Goal: Information Seeking & Learning: Learn about a topic

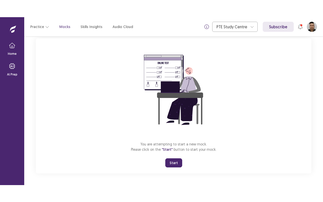
scroll to position [31, 0]
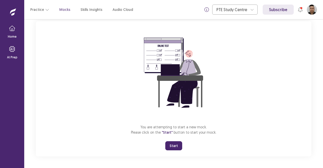
click at [170, 145] on button "Start" at bounding box center [173, 145] width 17 height 9
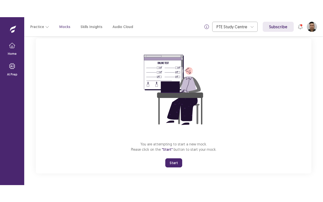
scroll to position [0, 0]
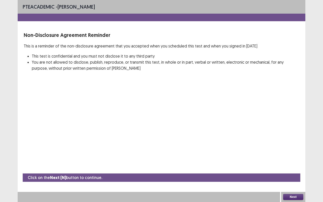
click at [294, 168] on button "Next" at bounding box center [293, 197] width 20 height 6
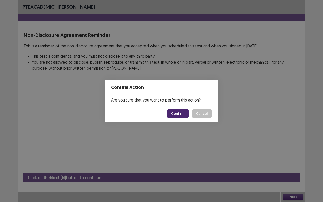
drag, startPoint x: 181, startPoint y: 114, endPoint x: 180, endPoint y: 116, distance: 2.7
click at [181, 115] on button "Confirm" at bounding box center [178, 113] width 22 height 9
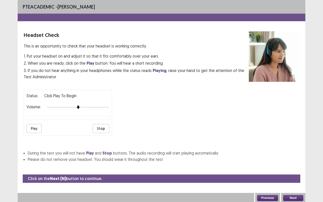
click at [29, 124] on button "Play" at bounding box center [34, 128] width 15 height 9
click at [34, 127] on button "Play" at bounding box center [34, 128] width 15 height 9
click at [101, 126] on button "Stop" at bounding box center [101, 128] width 17 height 9
click at [33, 124] on button "Play" at bounding box center [34, 128] width 15 height 9
click at [299, 168] on button "Next" at bounding box center [293, 198] width 20 height 6
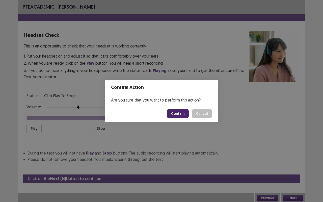
click at [178, 113] on button "Confirm" at bounding box center [178, 113] width 22 height 9
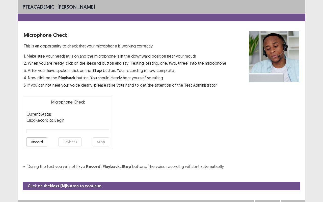
scroll to position [6, 0]
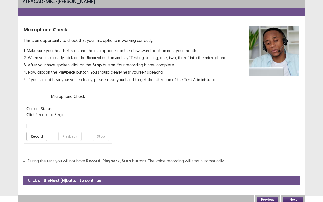
click at [39, 134] on button "Record" at bounding box center [37, 136] width 21 height 9
click at [105, 134] on button "Stop" at bounding box center [101, 136] width 17 height 9
click at [69, 135] on button "Playback" at bounding box center [69, 136] width 23 height 9
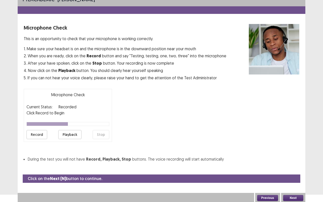
scroll to position [8, 0]
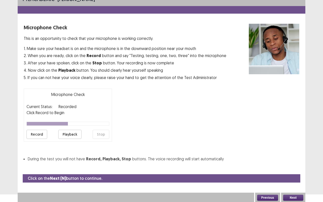
click at [291, 168] on button "Next" at bounding box center [293, 198] width 20 height 6
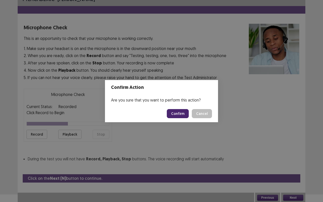
click at [185, 115] on button "Confirm" at bounding box center [178, 113] width 22 height 9
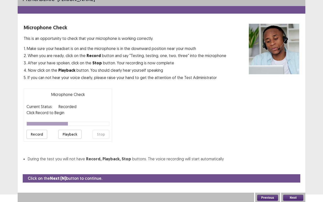
scroll to position [0, 0]
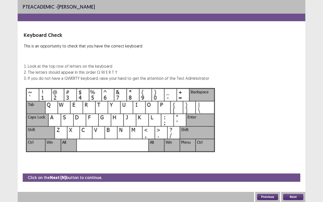
click at [295, 168] on button "Next" at bounding box center [293, 197] width 20 height 6
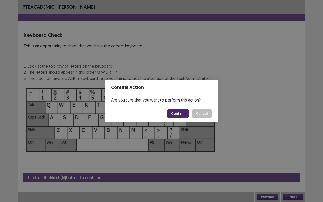
click at [176, 114] on button "Confirm" at bounding box center [178, 113] width 22 height 9
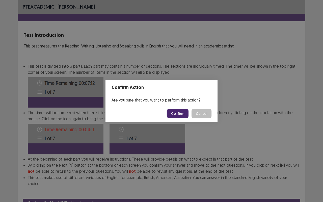
scroll to position [19, 0]
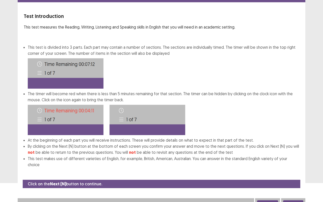
click at [295, 168] on button "Next" at bounding box center [293, 203] width 20 height 6
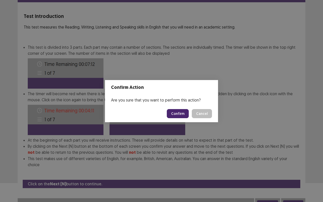
click at [182, 113] on button "Confirm" at bounding box center [178, 113] width 22 height 9
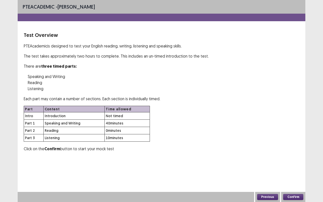
scroll to position [0, 0]
click at [294, 168] on button "Confirm" at bounding box center [293, 197] width 20 height 6
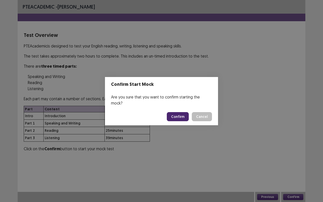
click at [180, 113] on button "Confirm" at bounding box center [178, 116] width 22 height 9
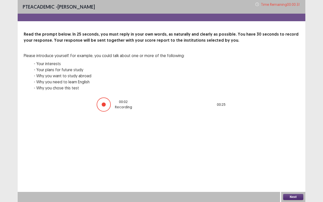
click at [299, 168] on button "Next" at bounding box center [293, 197] width 20 height 6
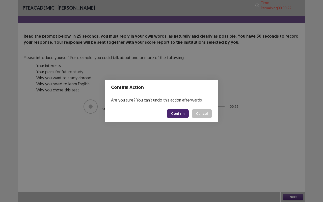
click at [180, 111] on button "Confirm" at bounding box center [178, 113] width 22 height 9
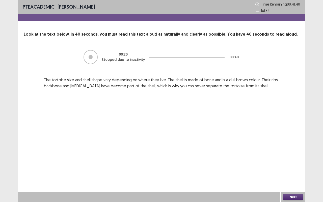
click at [302, 168] on div "Next" at bounding box center [293, 197] width 24 height 10
click at [299, 168] on button "Next" at bounding box center [293, 197] width 20 height 6
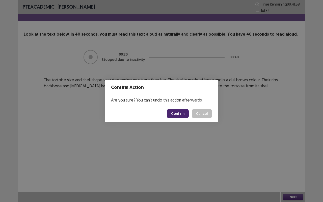
click at [175, 116] on button "Confirm" at bounding box center [178, 113] width 22 height 9
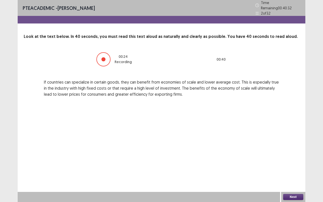
click at [292, 168] on div "Next" at bounding box center [293, 197] width 24 height 10
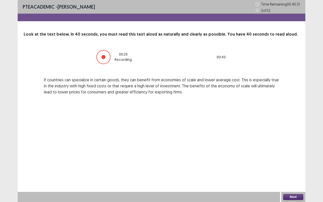
click at [292, 168] on button "Next" at bounding box center [293, 197] width 20 height 6
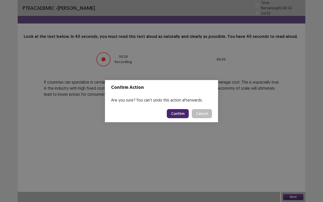
drag, startPoint x: 183, startPoint y: 109, endPoint x: 182, endPoint y: 112, distance: 2.6
click at [182, 112] on button "Confirm" at bounding box center [178, 113] width 22 height 9
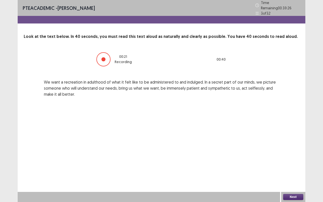
click at [297, 168] on button "Next" at bounding box center [293, 197] width 20 height 6
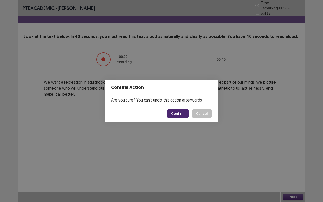
click at [180, 111] on button "Confirm" at bounding box center [178, 113] width 22 height 9
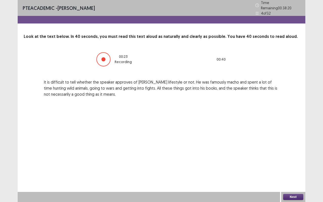
click at [296, 168] on button "Next" at bounding box center [293, 197] width 20 height 6
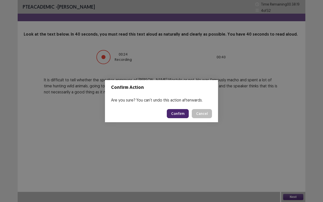
click at [181, 111] on button "Confirm" at bounding box center [178, 113] width 22 height 9
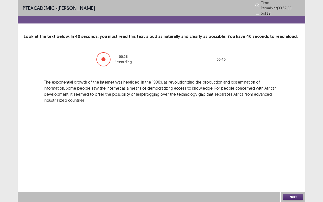
click at [296, 168] on button "Next" at bounding box center [293, 197] width 20 height 6
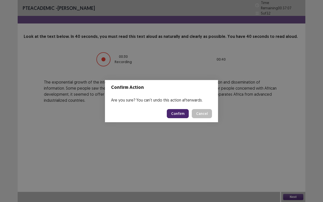
click at [181, 112] on button "Confirm" at bounding box center [178, 113] width 22 height 9
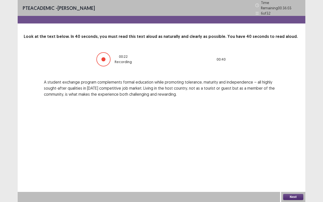
click at [300, 168] on button "Next" at bounding box center [293, 197] width 20 height 6
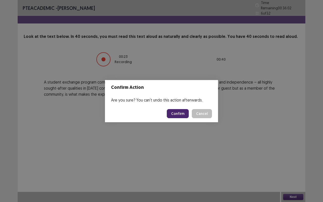
click at [183, 113] on button "Confirm" at bounding box center [178, 113] width 22 height 9
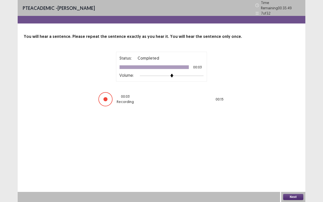
click at [293, 168] on button "Next" at bounding box center [293, 197] width 20 height 6
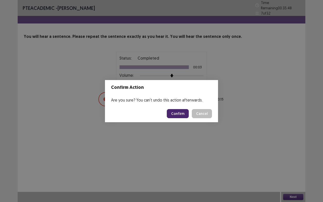
click at [188, 114] on button "Confirm" at bounding box center [178, 113] width 22 height 9
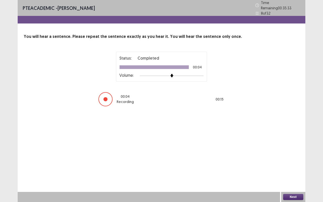
click at [301, 168] on button "Next" at bounding box center [293, 197] width 20 height 6
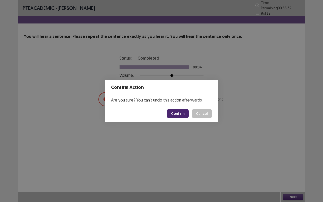
click at [182, 113] on button "Confirm" at bounding box center [178, 113] width 22 height 9
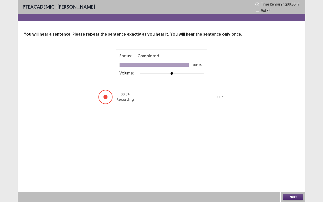
click at [295, 168] on button "Next" at bounding box center [293, 197] width 20 height 6
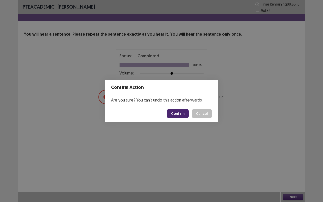
click at [173, 112] on button "Confirm" at bounding box center [178, 113] width 22 height 9
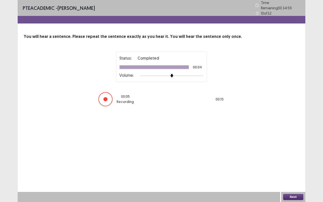
click at [303, 168] on div "Next" at bounding box center [293, 197] width 24 height 10
click at [301, 168] on button "Next" at bounding box center [293, 197] width 20 height 6
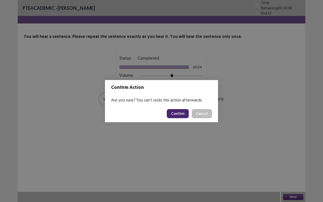
click at [181, 113] on button "Confirm" at bounding box center [178, 113] width 22 height 9
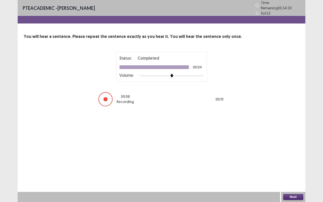
click at [296, 168] on div "Next" at bounding box center [293, 197] width 24 height 10
click at [296, 168] on button "Next" at bounding box center [293, 197] width 20 height 6
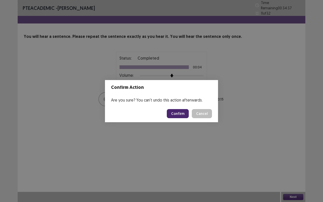
click at [175, 112] on button "Confirm" at bounding box center [178, 113] width 22 height 9
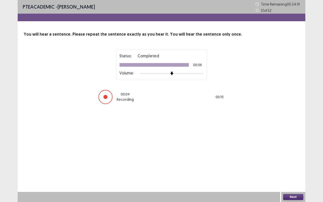
click at [292, 168] on button "Next" at bounding box center [293, 197] width 20 height 6
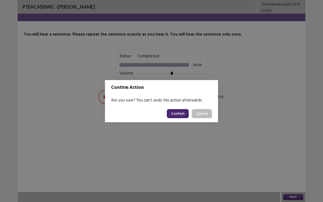
click at [169, 114] on button "Confirm" at bounding box center [178, 113] width 22 height 9
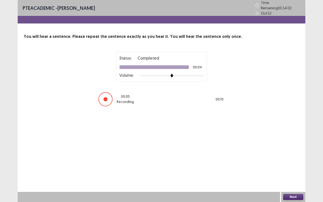
click at [295, 168] on div "Next" at bounding box center [293, 197] width 24 height 10
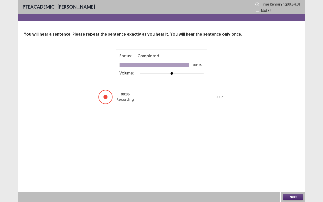
click at [292, 168] on button "Next" at bounding box center [293, 197] width 20 height 6
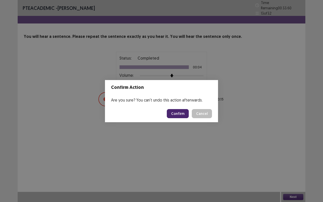
click at [178, 114] on button "Confirm" at bounding box center [178, 113] width 22 height 9
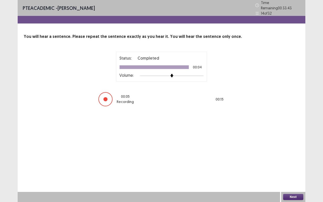
click at [297, 168] on div "Next" at bounding box center [293, 197] width 24 height 10
click at [297, 168] on button "Next" at bounding box center [293, 197] width 20 height 6
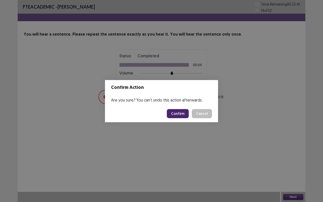
click at [182, 115] on button "Confirm" at bounding box center [178, 113] width 22 height 9
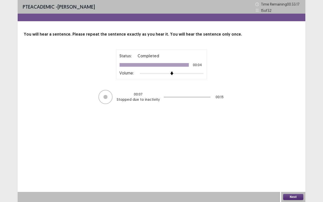
click at [297, 168] on button "Next" at bounding box center [293, 197] width 20 height 6
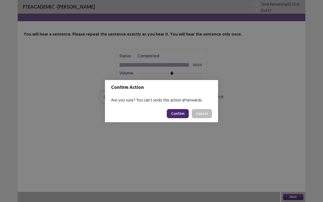
click at [181, 113] on button "Confirm" at bounding box center [178, 113] width 22 height 9
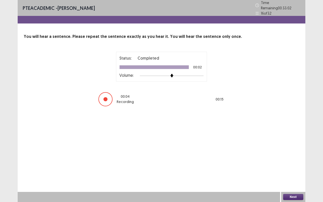
click at [298, 168] on button "Next" at bounding box center [293, 197] width 20 height 6
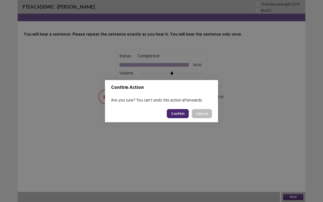
click at [183, 112] on button "Confirm" at bounding box center [178, 113] width 22 height 9
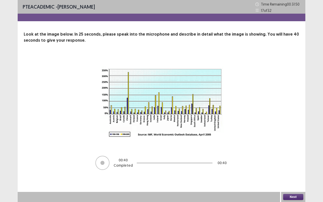
click at [291, 168] on button "Next" at bounding box center [293, 197] width 20 height 6
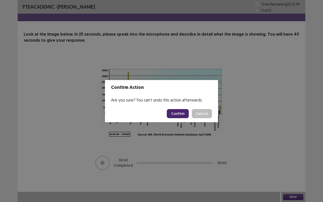
click at [186, 111] on button "Confirm" at bounding box center [178, 113] width 22 height 9
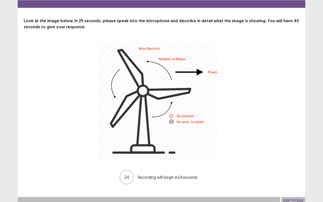
scroll to position [18, 0]
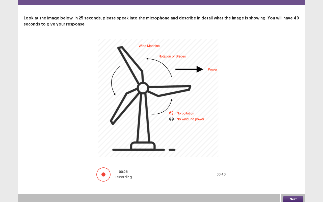
click at [291, 168] on button "Next" at bounding box center [293, 199] width 20 height 6
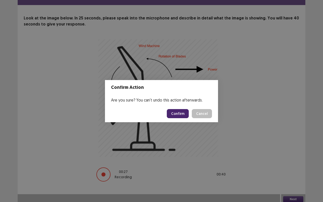
click at [180, 113] on button "Confirm" at bounding box center [178, 113] width 22 height 9
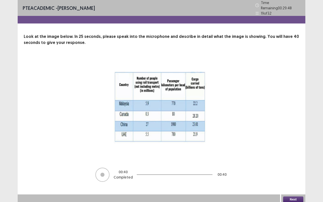
click at [295, 168] on button "Next" at bounding box center [293, 200] width 20 height 6
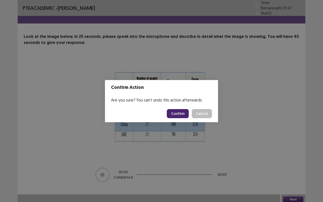
click at [184, 115] on button "Confirm" at bounding box center [178, 113] width 22 height 9
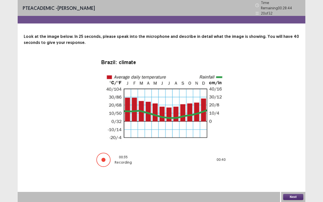
click at [294, 168] on button "Next" at bounding box center [293, 197] width 20 height 6
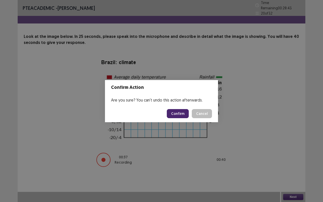
click at [183, 111] on button "Confirm" at bounding box center [178, 113] width 22 height 9
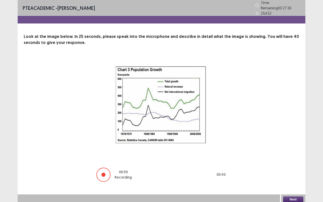
click at [293, 168] on button "Next" at bounding box center [293, 200] width 20 height 6
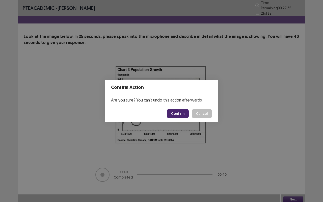
click at [178, 113] on button "Confirm" at bounding box center [178, 113] width 22 height 9
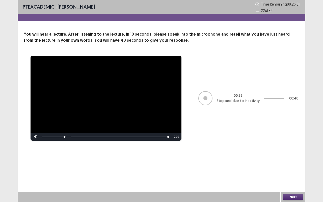
click at [291, 168] on button "Next" at bounding box center [293, 197] width 20 height 6
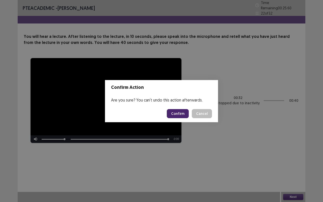
click at [183, 109] on button "Confirm" at bounding box center [178, 113] width 22 height 9
click at [176, 121] on footer "Loading... Confirm Cancel" at bounding box center [161, 113] width 113 height 17
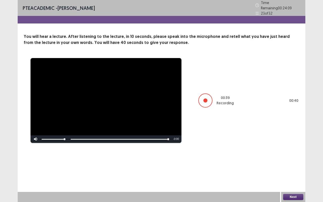
drag, startPoint x: 292, startPoint y: 199, endPoint x: 291, endPoint y: 196, distance: 2.6
click at [291, 168] on button "Next" at bounding box center [293, 197] width 20 height 6
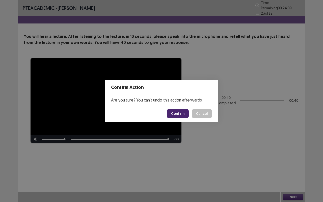
click at [183, 115] on button "Confirm" at bounding box center [178, 113] width 22 height 9
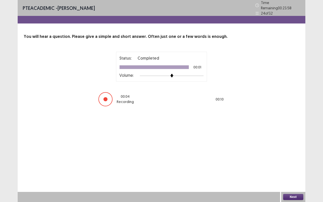
drag, startPoint x: 301, startPoint y: 193, endPoint x: 296, endPoint y: 198, distance: 7.2
click at [301, 168] on div "Next" at bounding box center [293, 197] width 24 height 10
click at [296, 168] on button "Next" at bounding box center [293, 197] width 20 height 6
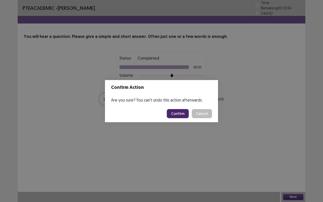
click at [192, 115] on div "Confirm Cancel" at bounding box center [189, 113] width 45 height 9
click at [179, 118] on button "Confirm" at bounding box center [178, 113] width 22 height 9
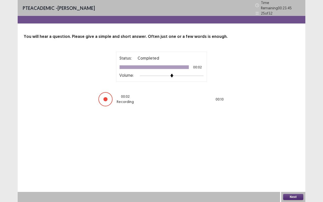
click at [296, 168] on button "Next" at bounding box center [293, 197] width 20 height 6
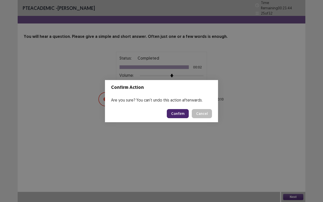
drag, startPoint x: 183, startPoint y: 114, endPoint x: 179, endPoint y: 106, distance: 9.6
click at [179, 106] on footer "Confirm Cancel" at bounding box center [161, 113] width 113 height 17
click at [182, 115] on button "Confirm" at bounding box center [178, 113] width 22 height 9
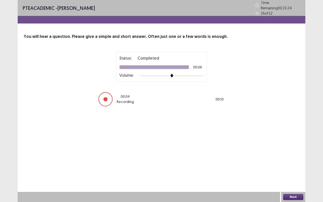
click at [292, 168] on button "Next" at bounding box center [293, 197] width 20 height 6
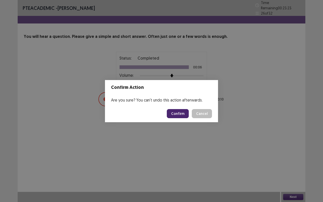
click at [173, 113] on button "Confirm" at bounding box center [178, 113] width 22 height 9
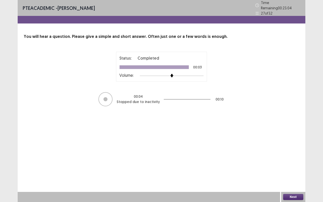
click at [293, 168] on button "Next" at bounding box center [293, 197] width 20 height 6
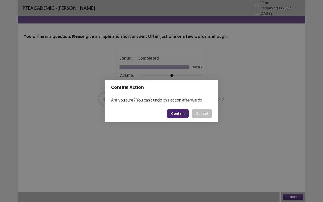
click at [178, 113] on button "Confirm" at bounding box center [178, 113] width 22 height 9
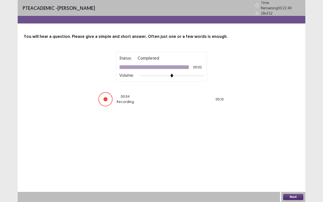
click at [288, 168] on button "Next" at bounding box center [293, 197] width 20 height 6
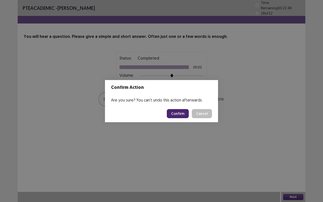
click at [183, 112] on button "Confirm" at bounding box center [178, 113] width 22 height 9
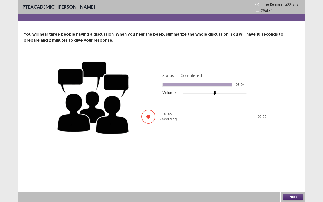
click at [201, 87] on div "Status: Completed 03:04 Volume:" at bounding box center [204, 84] width 84 height 23
drag, startPoint x: 271, startPoint y: 202, endPoint x: 313, endPoint y: 201, distance: 41.7
click at [291, 168] on div "PTE academic - [PERSON_NAME] Time Remaining 00 : 18 : 16 29 of 32 You will hear…" at bounding box center [162, 101] width 288 height 202
click at [295, 168] on button "Next" at bounding box center [293, 197] width 20 height 6
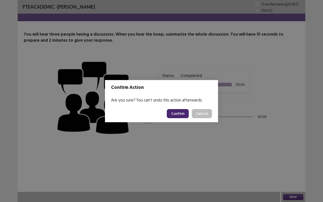
click at [228, 168] on div "Confirm Action Are you sure? You can't undo this action afterwards. Confirm Can…" at bounding box center [161, 101] width 323 height 202
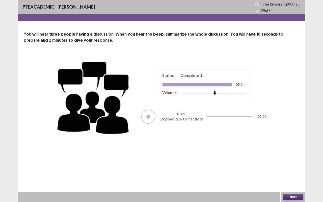
click at [299, 168] on button "Next" at bounding box center [293, 197] width 20 height 6
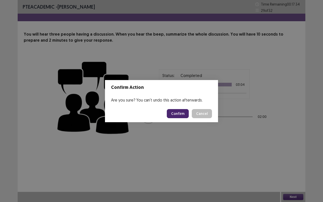
click at [185, 116] on button "Confirm" at bounding box center [178, 113] width 22 height 9
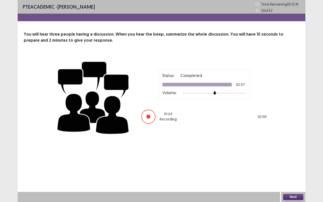
click at [297, 168] on button "Next" at bounding box center [293, 197] width 20 height 6
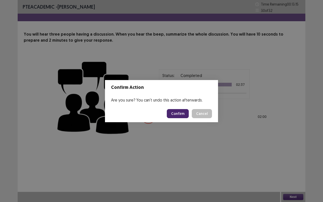
click at [179, 116] on button "Confirm" at bounding box center [178, 113] width 22 height 9
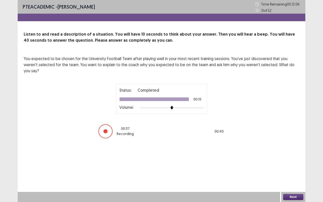
click at [293, 168] on button "Next" at bounding box center [293, 197] width 20 height 6
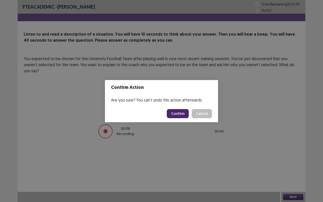
click at [175, 115] on button "Confirm" at bounding box center [178, 113] width 22 height 9
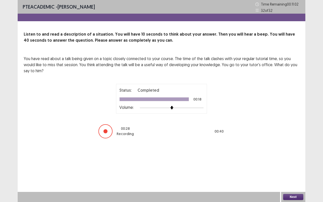
click at [299, 168] on button "Next" at bounding box center [293, 197] width 20 height 6
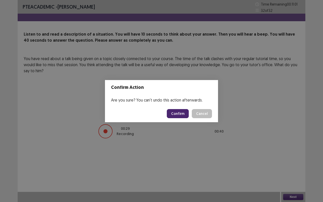
drag, startPoint x: 175, startPoint y: 108, endPoint x: 179, endPoint y: 113, distance: 6.5
click at [177, 110] on footer "Confirm Cancel" at bounding box center [161, 113] width 113 height 17
click at [179, 113] on button "Confirm" at bounding box center [178, 113] width 22 height 9
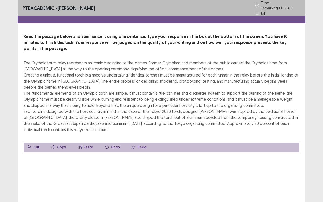
drag, startPoint x: 21, startPoint y: 201, endPoint x: 40, endPoint y: 182, distance: 27.0
click at [24, 168] on div "Read the passage below and summarize it using one sentence. Type your response …" at bounding box center [162, 125] width 288 height 183
drag, startPoint x: 60, startPoint y: 162, endPoint x: 42, endPoint y: 25, distance: 138.4
click at [52, 155] on textarea at bounding box center [162, 180] width 276 height 56
type textarea "*"
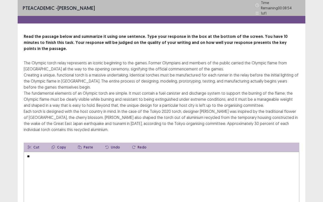
type textarea "*"
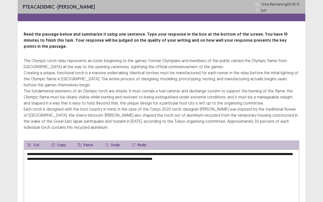
click at [253, 154] on textarea "**********" at bounding box center [162, 178] width 276 height 56
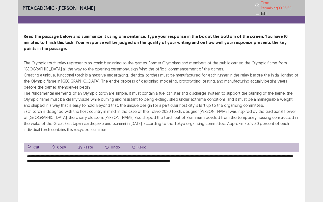
click at [249, 154] on textarea "**********" at bounding box center [162, 180] width 276 height 56
click at [282, 154] on textarea "**********" at bounding box center [162, 180] width 276 height 56
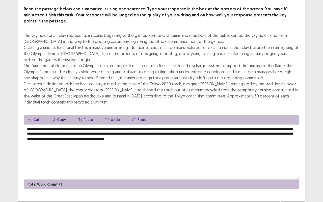
scroll to position [28, 0]
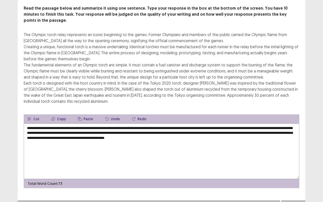
type textarea "**********"
click at [297, 168] on button "Next" at bounding box center [293, 205] width 20 height 6
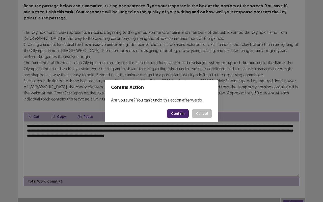
click at [179, 113] on button "Confirm" at bounding box center [178, 113] width 22 height 9
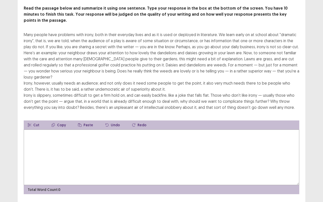
scroll to position [3, 0]
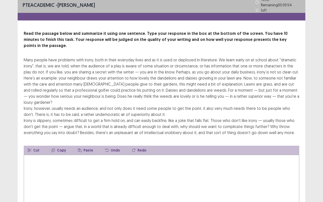
click at [117, 168] on textarea at bounding box center [162, 183] width 276 height 56
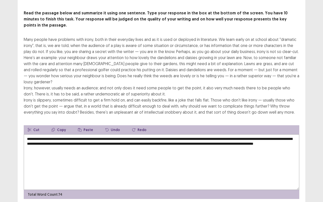
scroll to position [28, 0]
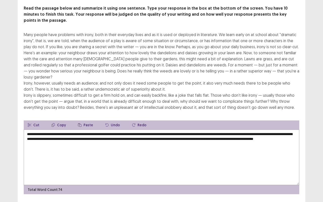
type textarea "**********"
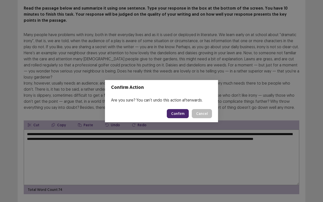
click at [188, 110] on button "Confirm" at bounding box center [178, 113] width 22 height 9
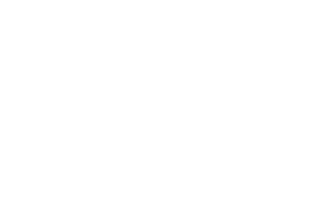
scroll to position [0, 0]
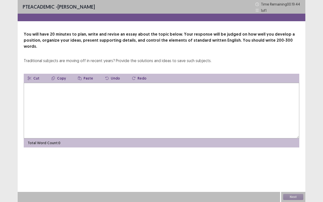
click at [199, 94] on textarea at bounding box center [162, 111] width 276 height 56
type textarea "*"
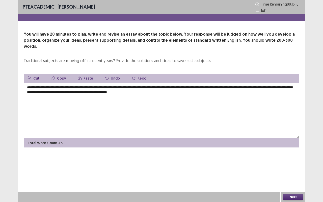
drag, startPoint x: 199, startPoint y: 201, endPoint x: 205, endPoint y: 197, distance: 7.6
click at [202, 168] on div at bounding box center [149, 197] width 263 height 10
drag, startPoint x: 286, startPoint y: 79, endPoint x: 288, endPoint y: 87, distance: 7.8
click at [286, 83] on textarea "**********" at bounding box center [162, 111] width 276 height 56
drag, startPoint x: 284, startPoint y: 80, endPoint x: 288, endPoint y: 85, distance: 6.1
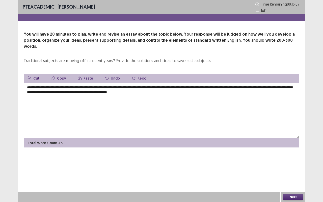
click at [285, 83] on textarea "**********" at bounding box center [162, 111] width 276 height 56
click at [184, 89] on textarea "**********" at bounding box center [162, 111] width 276 height 56
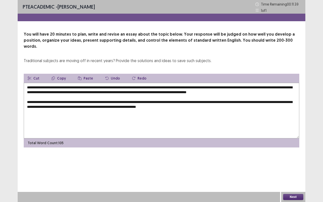
click at [167, 98] on textarea "**********" at bounding box center [162, 111] width 276 height 56
click at [169, 96] on textarea "**********" at bounding box center [162, 111] width 276 height 56
click at [206, 96] on textarea "**********" at bounding box center [162, 111] width 276 height 56
click at [30, 94] on textarea "**********" at bounding box center [162, 111] width 276 height 56
click at [237, 97] on textarea "**********" at bounding box center [162, 111] width 276 height 56
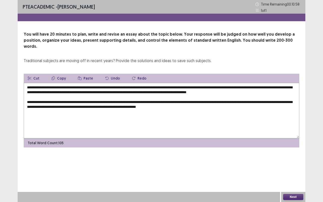
click at [174, 100] on textarea "**********" at bounding box center [162, 111] width 276 height 56
drag, startPoint x: 214, startPoint y: 100, endPoint x: 221, endPoint y: 110, distance: 12.6
click at [214, 100] on textarea "**********" at bounding box center [162, 111] width 276 height 56
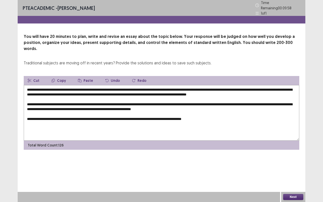
click at [183, 110] on textarea "**********" at bounding box center [162, 113] width 276 height 56
click at [195, 111] on textarea "**********" at bounding box center [162, 113] width 276 height 56
click at [231, 110] on textarea "**********" at bounding box center [162, 113] width 276 height 56
click at [116, 86] on textarea "**********" at bounding box center [162, 113] width 276 height 56
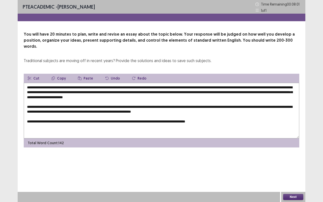
click at [185, 85] on textarea "**********" at bounding box center [162, 111] width 276 height 56
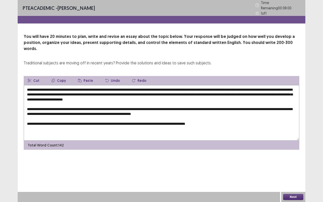
click at [188, 94] on textarea "**********" at bounding box center [162, 113] width 276 height 56
click at [175, 86] on textarea "**********" at bounding box center [162, 113] width 276 height 56
click at [184, 85] on textarea "**********" at bounding box center [162, 113] width 276 height 56
click at [185, 85] on textarea "**********" at bounding box center [162, 113] width 276 height 56
click at [240, 88] on textarea "**********" at bounding box center [162, 113] width 276 height 56
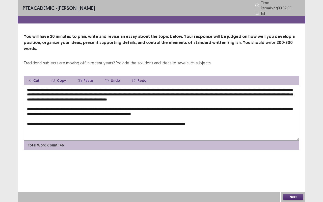
click at [237, 86] on textarea "**********" at bounding box center [162, 113] width 276 height 56
drag, startPoint x: 238, startPoint y: 95, endPoint x: 236, endPoint y: 93, distance: 2.7
click at [238, 94] on textarea "**********" at bounding box center [162, 113] width 276 height 56
drag, startPoint x: 241, startPoint y: 85, endPoint x: 236, endPoint y: 85, distance: 4.6
click at [240, 85] on textarea "**********" at bounding box center [162, 113] width 276 height 56
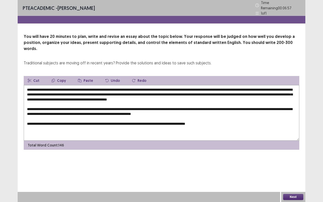
click at [238, 85] on textarea "**********" at bounding box center [162, 113] width 276 height 56
click at [253, 87] on textarea "**********" at bounding box center [162, 113] width 276 height 56
click at [267, 86] on textarea "**********" at bounding box center [162, 113] width 276 height 56
click at [97, 92] on textarea "**********" at bounding box center [162, 113] width 276 height 56
click at [247, 91] on textarea "**********" at bounding box center [162, 113] width 276 height 56
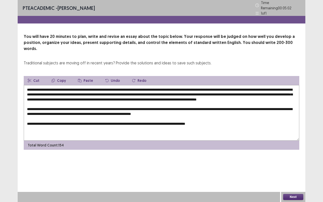
drag, startPoint x: 249, startPoint y: 91, endPoint x: 250, endPoint y: 95, distance: 3.8
click at [249, 91] on textarea "**********" at bounding box center [162, 113] width 276 height 56
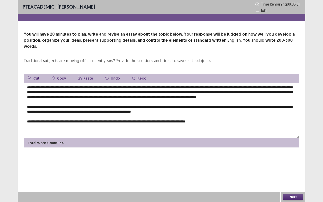
click at [248, 92] on textarea "**********" at bounding box center [162, 111] width 276 height 56
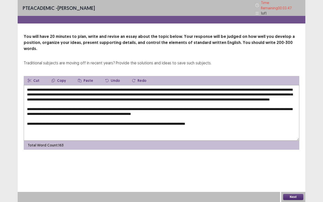
click at [65, 97] on textarea at bounding box center [162, 113] width 276 height 56
click at [78, 96] on textarea at bounding box center [162, 113] width 276 height 56
click at [99, 106] on textarea at bounding box center [162, 113] width 276 height 56
click at [100, 106] on textarea at bounding box center [162, 113] width 276 height 56
click at [99, 105] on textarea at bounding box center [162, 113] width 276 height 56
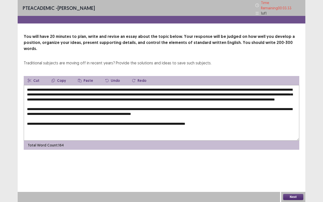
click at [100, 106] on textarea at bounding box center [162, 113] width 276 height 56
click at [125, 106] on textarea at bounding box center [162, 113] width 276 height 56
drag, startPoint x: 125, startPoint y: 106, endPoint x: 127, endPoint y: 106, distance: 2.6
click at [127, 106] on textarea at bounding box center [162, 113] width 276 height 56
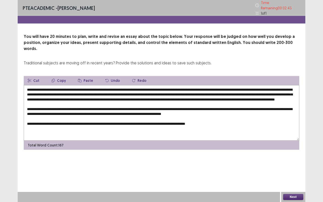
click at [137, 106] on textarea at bounding box center [162, 113] width 276 height 56
click at [136, 107] on textarea at bounding box center [162, 113] width 276 height 56
click at [159, 104] on textarea at bounding box center [162, 113] width 276 height 56
click at [156, 105] on textarea at bounding box center [162, 113] width 276 height 56
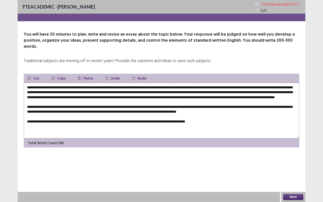
click at [33, 121] on textarea at bounding box center [162, 111] width 276 height 56
click at [99, 119] on textarea at bounding box center [162, 111] width 276 height 56
click at [259, 120] on textarea at bounding box center [162, 111] width 276 height 56
click at [131, 120] on textarea at bounding box center [162, 111] width 276 height 56
click at [68, 125] on textarea at bounding box center [162, 111] width 276 height 56
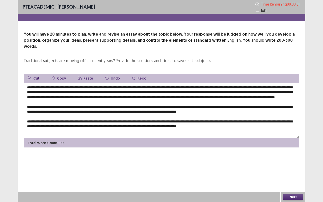
type textarea "**********"
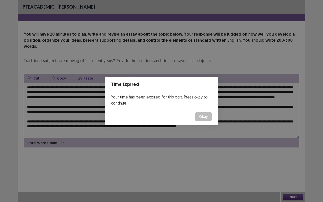
click at [204, 117] on button "Okay" at bounding box center [203, 116] width 17 height 9
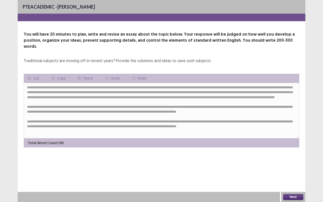
click at [299, 168] on button "Next" at bounding box center [293, 197] width 20 height 6
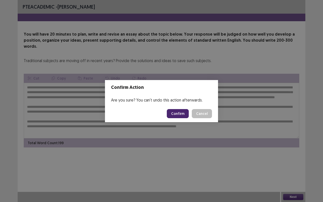
click at [180, 106] on footer "Confirm Cancel" at bounding box center [161, 113] width 113 height 17
click at [179, 113] on button "Confirm" at bounding box center [178, 113] width 22 height 9
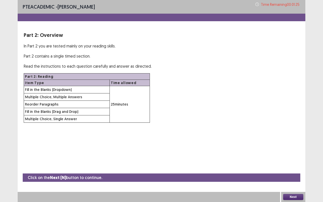
click at [299, 168] on button "Next" at bounding box center [293, 197] width 20 height 6
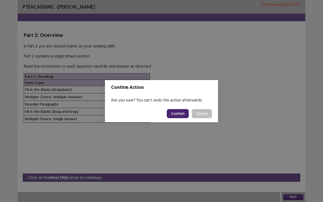
click at [180, 116] on button "Confirm" at bounding box center [178, 113] width 22 height 9
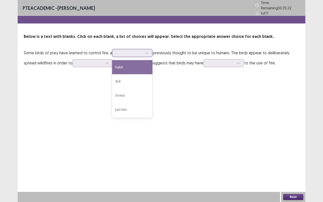
click at [141, 51] on div at bounding box center [129, 53] width 26 height 5
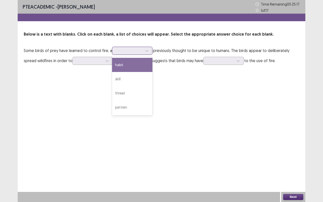
click at [144, 68] on div "habit" at bounding box center [132, 65] width 40 height 14
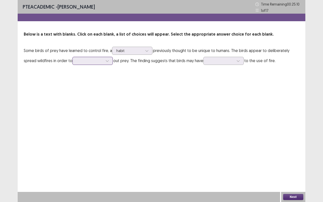
click at [98, 63] on div at bounding box center [90, 60] width 26 height 5
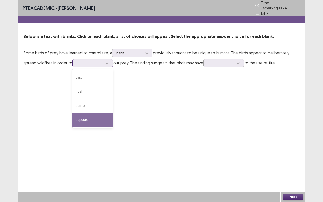
click at [89, 115] on div "capture" at bounding box center [93, 120] width 40 height 14
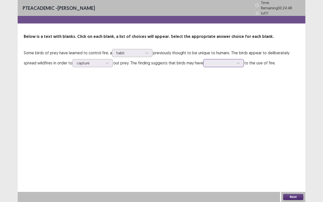
click at [235, 60] on div at bounding box center [220, 63] width 27 height 6
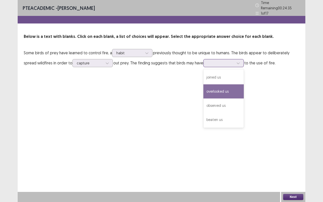
click at [228, 93] on div "overlooked us" at bounding box center [224, 91] width 40 height 14
click at [242, 60] on div at bounding box center [239, 63] width 8 height 8
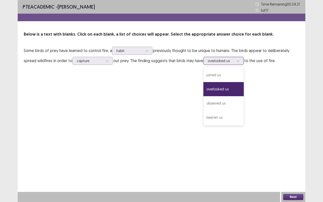
click at [224, 90] on div "overlooked us" at bounding box center [224, 89] width 40 height 14
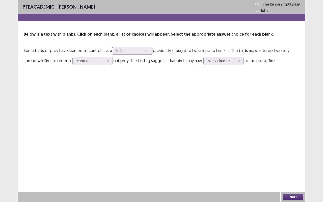
click at [137, 51] on div at bounding box center [129, 50] width 26 height 5
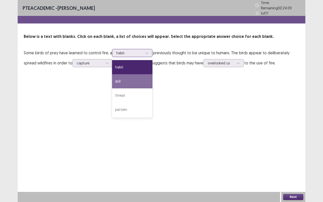
click at [127, 79] on div "skill" at bounding box center [132, 81] width 40 height 14
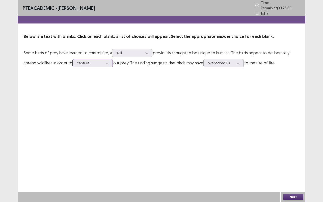
click at [104, 62] on div at bounding box center [108, 63] width 8 height 8
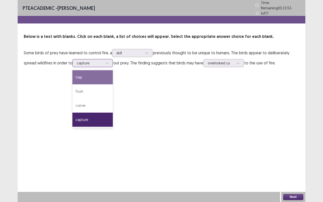
click at [97, 71] on div "trap" at bounding box center [93, 77] width 40 height 14
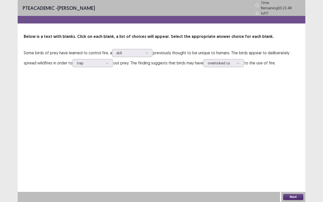
click at [293, 168] on button "Next" at bounding box center [293, 197] width 20 height 6
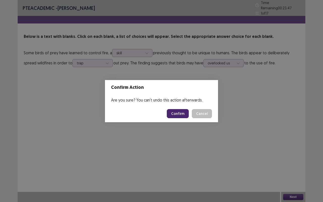
click at [181, 113] on button "Confirm" at bounding box center [178, 113] width 22 height 9
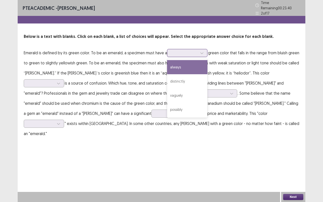
drag, startPoint x: 191, startPoint y: 50, endPoint x: 197, endPoint y: 56, distance: 8.0
click at [194, 52] on div at bounding box center [185, 53] width 26 height 5
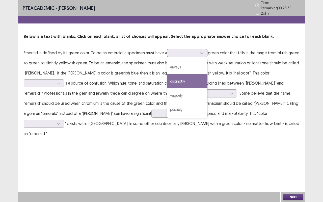
click at [189, 80] on div "distinctly" at bounding box center [187, 81] width 40 height 14
click at [197, 49] on div "distinctly" at bounding box center [185, 53] width 26 height 8
click at [194, 79] on div "distinctly" at bounding box center [187, 81] width 40 height 14
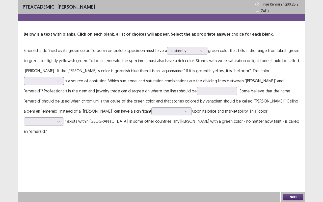
click at [54, 79] on div at bounding box center [41, 81] width 26 height 5
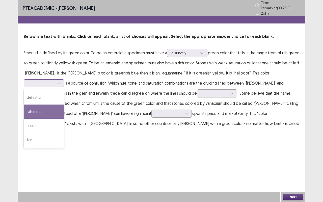
click at [64, 105] on div "reference" at bounding box center [44, 112] width 40 height 14
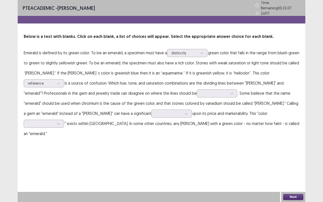
click at [280, 62] on p "Emerald is defined by its green color. To be an emerald, a specimen must have a…" at bounding box center [162, 93] width 276 height 91
click at [60, 82] on icon at bounding box center [59, 84] width 4 height 4
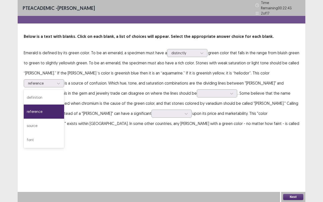
click at [182, 168] on div "PTE academic - [PERSON_NAME] Time Remaining 00 : 22 : 43 2 of 17 Below is a tex…" at bounding box center [162, 101] width 288 height 202
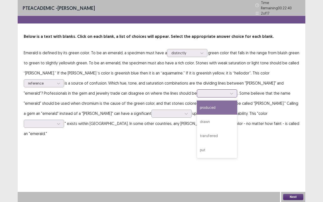
click at [201, 91] on div at bounding box center [214, 93] width 26 height 5
click at [197, 106] on div "produced" at bounding box center [217, 108] width 40 height 14
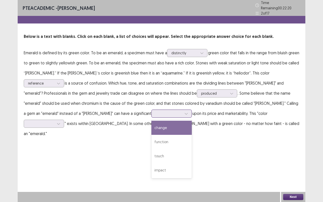
click at [156, 113] on div at bounding box center [169, 113] width 26 height 5
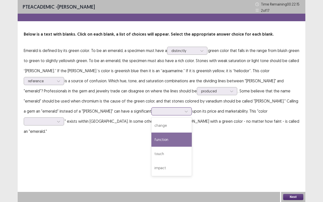
click at [152, 138] on div "function" at bounding box center [172, 140] width 40 height 14
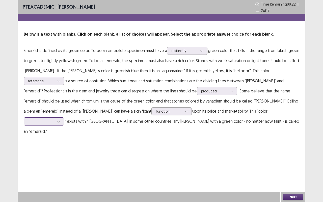
click at [62, 118] on div at bounding box center [59, 122] width 8 height 8
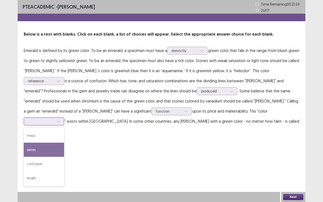
click at [64, 145] on div "series" at bounding box center [44, 150] width 40 height 14
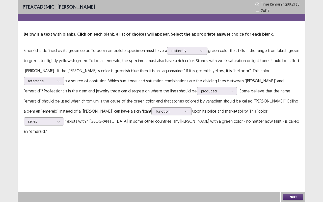
click at [300, 168] on button "Next" at bounding box center [293, 197] width 20 height 6
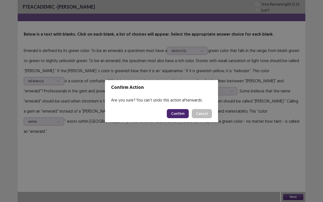
click at [185, 110] on button "Confirm" at bounding box center [178, 113] width 22 height 9
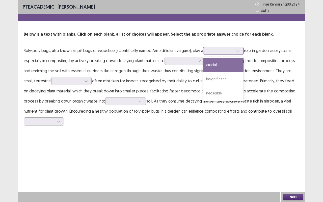
click at [240, 51] on icon at bounding box center [238, 51] width 4 height 4
click at [234, 70] on div "crucial" at bounding box center [223, 65] width 40 height 14
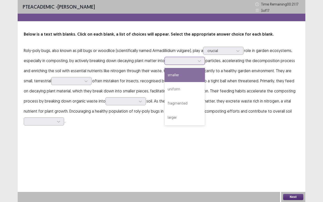
click at [200, 61] on icon at bounding box center [200, 61] width 4 height 4
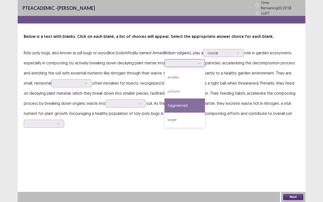
click at [189, 109] on div "fragmented" at bounding box center [185, 106] width 40 height 14
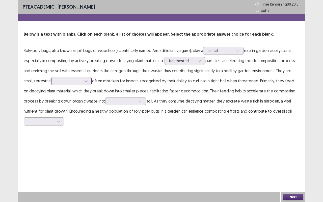
click at [85, 81] on icon at bounding box center [86, 82] width 3 height 2
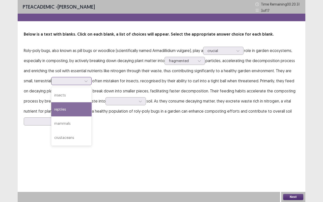
click at [75, 115] on div "reptiles" at bounding box center [71, 109] width 40 height 14
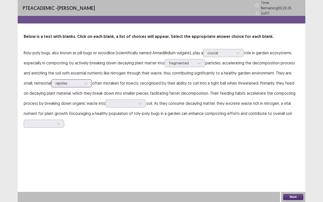
click at [85, 83] on div at bounding box center [86, 84] width 8 height 8
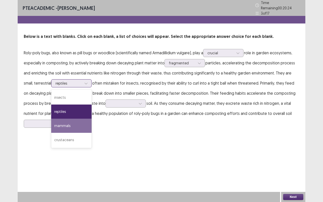
click at [76, 126] on div "mammals" at bounding box center [71, 126] width 40 height 14
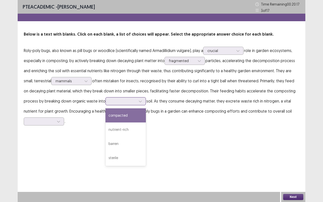
click at [143, 98] on div at bounding box center [141, 102] width 8 height 8
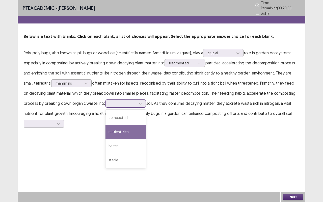
click at [133, 130] on div "nutrient-rich" at bounding box center [126, 132] width 40 height 14
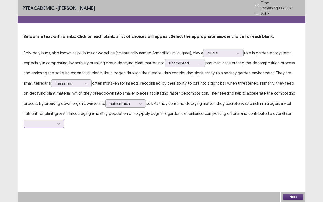
click at [57, 122] on div at bounding box center [59, 124] width 8 height 8
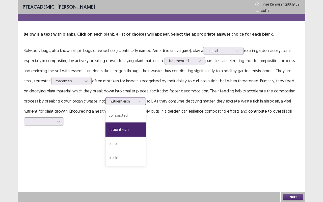
click at [141, 103] on div at bounding box center [141, 102] width 8 height 8
click at [128, 115] on div "compacted" at bounding box center [126, 115] width 40 height 14
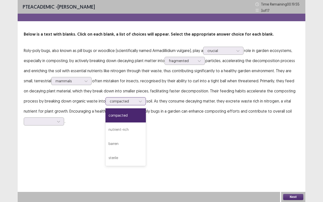
click at [136, 103] on div at bounding box center [123, 101] width 26 height 5
click at [124, 151] on div "sterile" at bounding box center [126, 158] width 40 height 14
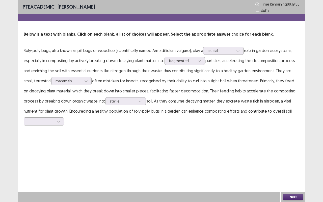
click at [63, 116] on p "Roly-poly bugs, also known as pill bugs or woodlice (scientifically named Armad…" at bounding box center [162, 85] width 276 height 81
click at [60, 118] on div at bounding box center [59, 122] width 8 height 8
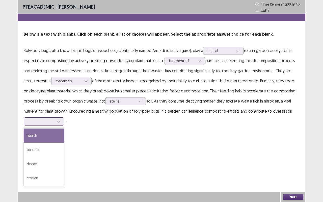
click at [43, 134] on div "health" at bounding box center [44, 136] width 40 height 14
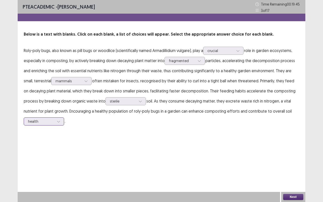
click at [61, 122] on div at bounding box center [59, 122] width 8 height 8
click at [259, 136] on div "PTE academic - [PERSON_NAME] Time Remaining 00 : 19 : 32 3 of 17 Below is a tex…" at bounding box center [162, 68] width 288 height 136
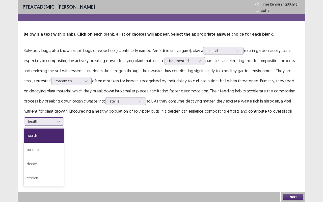
click at [49, 119] on div at bounding box center [41, 121] width 26 height 5
click at [55, 148] on div "pollution" at bounding box center [44, 150] width 40 height 14
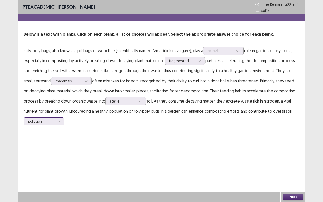
click at [59, 123] on div at bounding box center [59, 122] width 8 height 8
click at [52, 150] on div "pollution" at bounding box center [44, 150] width 40 height 14
click at [63, 118] on div "pollution" at bounding box center [44, 121] width 40 height 8
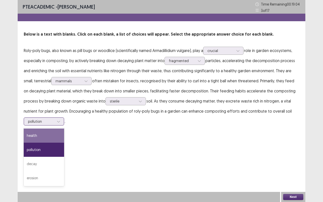
click at [51, 137] on div "health" at bounding box center [44, 136] width 40 height 14
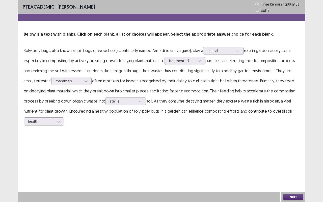
click at [300, 168] on div "Next" at bounding box center [293, 197] width 24 height 10
click at [299, 168] on div "PTE academic - [PERSON_NAME] Time Remaining 00 : 19 : 02 3 of 17 Below is a tex…" at bounding box center [162, 101] width 288 height 202
click at [296, 168] on div "Next" at bounding box center [293, 197] width 24 height 10
click at [296, 168] on button "Next" at bounding box center [293, 197] width 20 height 6
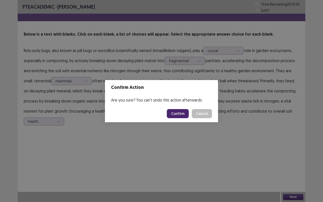
drag, startPoint x: 183, startPoint y: 107, endPoint x: 184, endPoint y: 104, distance: 3.7
click at [184, 104] on section "Confirm Action Are you sure? You can't undo this action afterwards. Confirm Can…" at bounding box center [161, 101] width 113 height 42
click at [186, 114] on button "Confirm" at bounding box center [178, 113] width 22 height 9
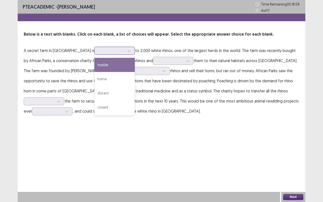
drag, startPoint x: 102, startPoint y: 50, endPoint x: 99, endPoint y: 52, distance: 3.0
click at [102, 49] on div at bounding box center [112, 50] width 26 height 5
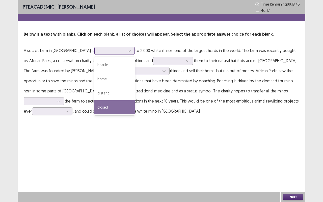
click at [102, 110] on div "closed" at bounding box center [114, 107] width 40 height 14
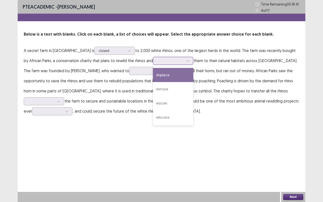
click at [167, 62] on div at bounding box center [170, 61] width 27 height 6
click at [160, 81] on div "displace" at bounding box center [173, 75] width 40 height 14
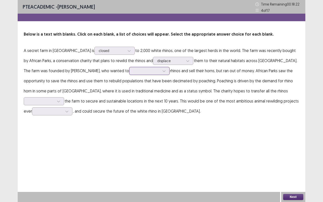
click at [160, 70] on div at bounding box center [164, 71] width 8 height 8
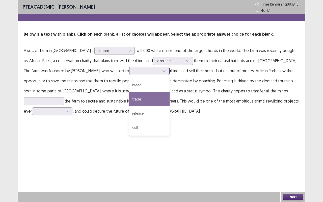
click at [129, 98] on div "trade" at bounding box center [149, 99] width 40 height 14
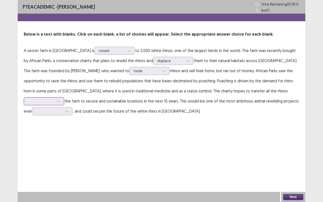
click at [60, 101] on icon at bounding box center [58, 102] width 3 height 2
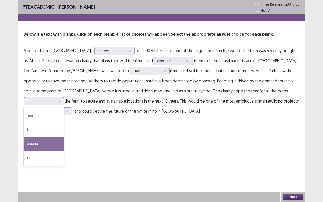
click at [64, 137] on div "around" at bounding box center [44, 144] width 40 height 14
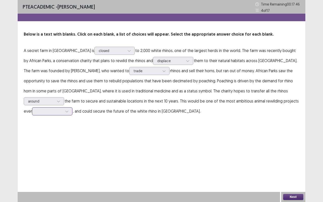
click at [63, 109] on div at bounding box center [49, 111] width 26 height 5
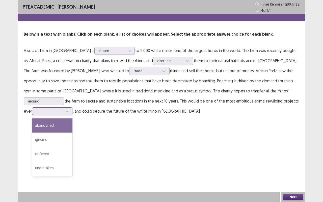
click at [73, 121] on div "abandoned" at bounding box center [52, 125] width 40 height 14
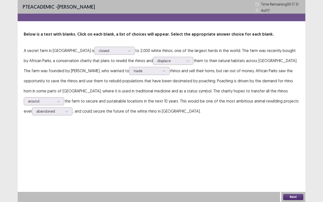
click at [285, 168] on button "Next" at bounding box center [293, 197] width 20 height 6
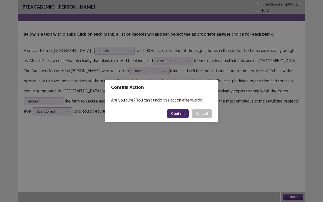
click at [178, 115] on button "Confirm" at bounding box center [178, 113] width 22 height 9
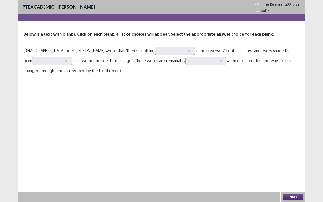
click at [159, 53] on div at bounding box center [172, 50] width 26 height 5
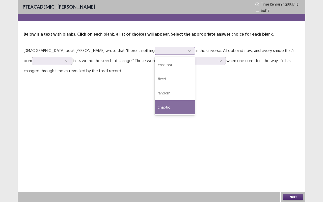
click at [155, 101] on div "chaotic" at bounding box center [175, 107] width 40 height 14
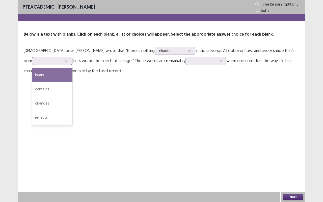
click at [63, 58] on div at bounding box center [49, 60] width 26 height 5
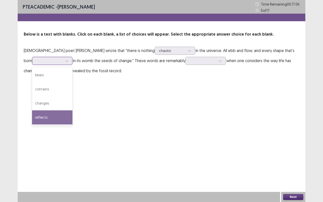
click at [73, 110] on div "reflects" at bounding box center [52, 117] width 40 height 14
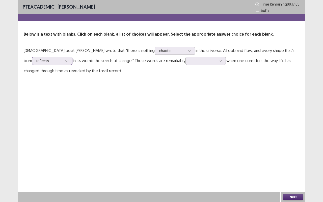
click at [63, 57] on div "reflects" at bounding box center [49, 61] width 26 height 8
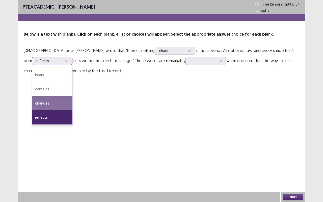
click at [73, 96] on div "changes" at bounding box center [52, 103] width 40 height 14
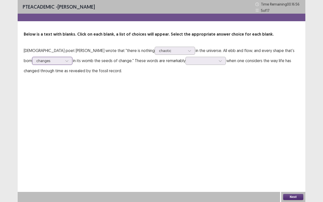
click at [297, 47] on p "[DEMOGRAPHIC_DATA] poet [PERSON_NAME] wrote that "there is nothing chaotic in t…" at bounding box center [162, 60] width 276 height 30
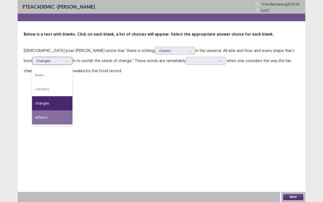
click at [73, 110] on div "reflects" at bounding box center [52, 117] width 40 height 14
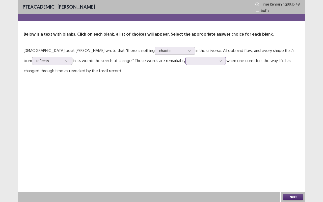
click at [186, 65] on div at bounding box center [206, 61] width 40 height 8
click at [186, 79] on div "obscure" at bounding box center [206, 75] width 40 height 14
click at [295, 168] on button "Next" at bounding box center [293, 197] width 20 height 6
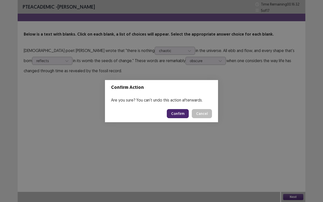
click at [183, 114] on button "Confirm" at bounding box center [178, 113] width 22 height 9
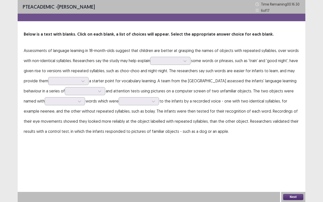
click at [193, 63] on p "Assessments of language learning in 18-month-olds suggest that children are bet…" at bounding box center [162, 90] width 276 height 91
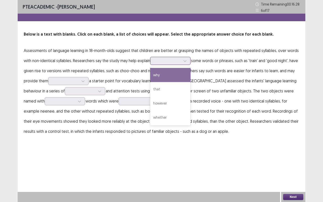
drag, startPoint x: 169, startPoint y: 61, endPoint x: 171, endPoint y: 63, distance: 3.2
click at [170, 61] on div at bounding box center [168, 60] width 26 height 5
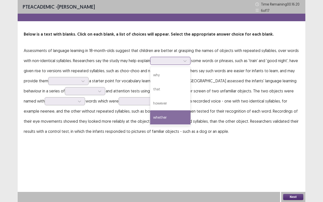
click at [176, 113] on div "whether" at bounding box center [170, 117] width 40 height 14
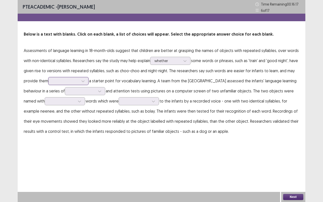
click at [79, 78] on div at bounding box center [65, 81] width 27 height 6
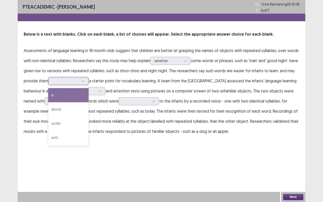
click at [79, 94] on div "in" at bounding box center [68, 95] width 40 height 14
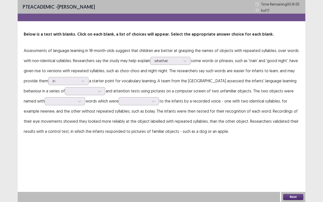
click at [112, 99] on p "Assessments of language learning in 18-month-olds suggest that children are bet…" at bounding box center [162, 90] width 276 height 91
click at [104, 92] on div at bounding box center [100, 91] width 8 height 8
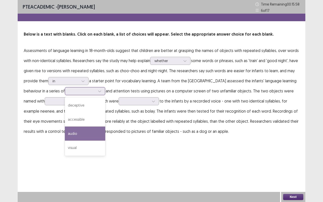
click at [105, 139] on div "audio" at bounding box center [85, 134] width 40 height 14
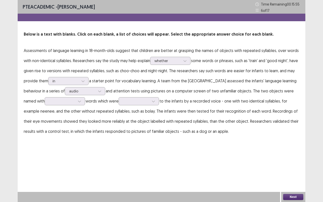
click at [121, 87] on p "Assessments of language learning in 18-month-olds suggest that children are bet…" at bounding box center [162, 90] width 276 height 91
click at [102, 93] on icon at bounding box center [100, 91] width 4 height 4
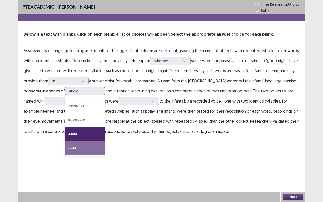
drag, startPoint x: 97, startPoint y: 148, endPoint x: 98, endPoint y: 145, distance: 3.9
click at [99, 147] on div "visual" at bounding box center [85, 148] width 40 height 14
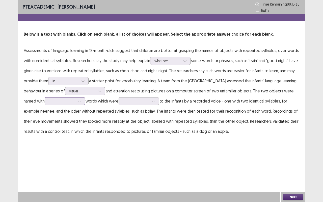
click at [75, 103] on div at bounding box center [62, 101] width 26 height 5
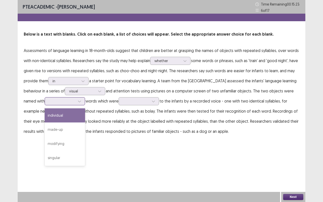
click at [84, 121] on div "individual" at bounding box center [65, 115] width 40 height 14
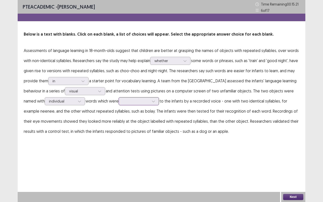
click at [157, 103] on div at bounding box center [154, 102] width 8 height 8
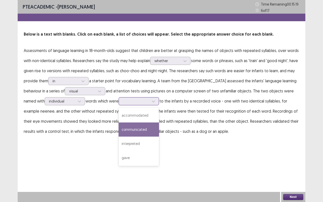
click at [152, 127] on div "communicated" at bounding box center [139, 130] width 40 height 14
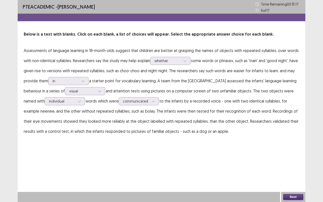
click at [298, 168] on button "Next" at bounding box center [293, 197] width 20 height 6
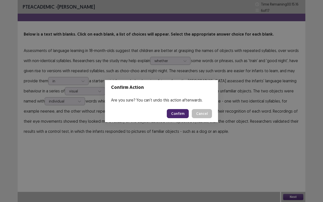
click at [182, 114] on button "Confirm" at bounding box center [178, 113] width 22 height 9
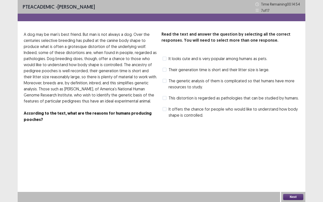
click at [165, 82] on span at bounding box center [165, 81] width 4 height 4
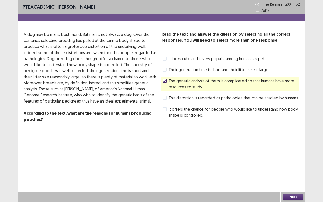
click at [164, 81] on icon at bounding box center [164, 81] width 3 height 3
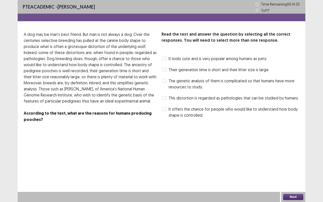
click at [166, 82] on span at bounding box center [165, 81] width 4 height 4
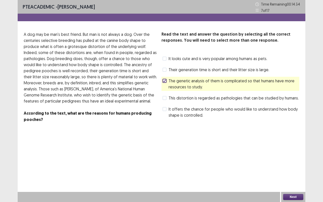
drag, startPoint x: 288, startPoint y: 191, endPoint x: 292, endPoint y: 197, distance: 6.8
click at [289, 168] on div "PTE academic - [PERSON_NAME] Time Remaining 00 : 14 : 34 7 of 17 Read the text …" at bounding box center [162, 101] width 288 height 202
click at [292, 168] on button "Next" at bounding box center [293, 197] width 20 height 6
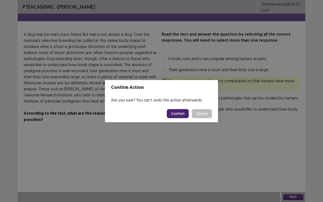
click at [176, 110] on button "Confirm" at bounding box center [178, 113] width 22 height 9
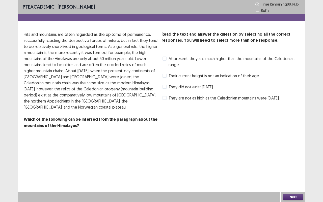
click at [166, 58] on span at bounding box center [165, 59] width 4 height 4
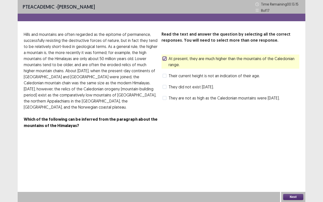
click at [166, 61] on label "At present, they are much higher than the mountains of the Caledonian range." at bounding box center [231, 62] width 137 height 12
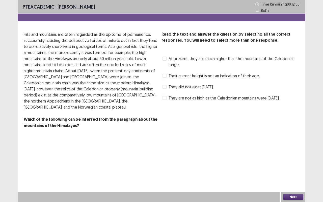
click at [162, 75] on div "Their current height is not an indication of their age." at bounding box center [211, 76] width 99 height 8
click at [167, 59] on label "At present, they are much higher than the mountains of the Caledonian range." at bounding box center [231, 62] width 137 height 12
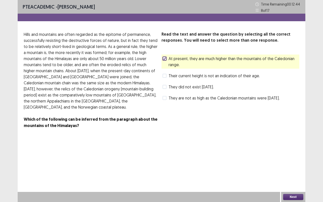
click at [295, 168] on button "Next" at bounding box center [293, 197] width 20 height 6
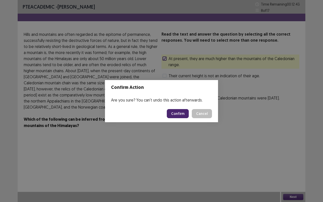
click at [183, 112] on button "Confirm" at bounding box center [178, 113] width 22 height 9
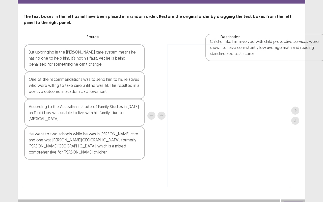
scroll to position [17, 0]
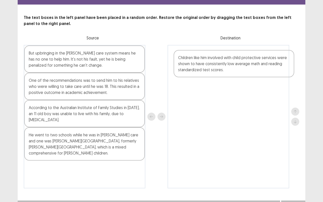
drag, startPoint x: 53, startPoint y: 88, endPoint x: 195, endPoint y: 74, distance: 142.7
click at [198, 72] on div "But upbringing in the [PERSON_NAME] care system means he has no one to help him…" at bounding box center [162, 116] width 276 height 143
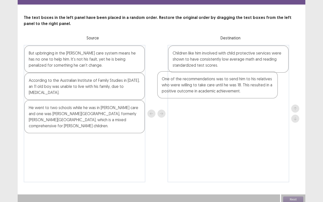
drag, startPoint x: 46, startPoint y: 92, endPoint x: 188, endPoint y: 93, distance: 141.2
click at [188, 93] on div "But upbringing in the [PERSON_NAME] care system means he has no one to help him…" at bounding box center [162, 113] width 276 height 137
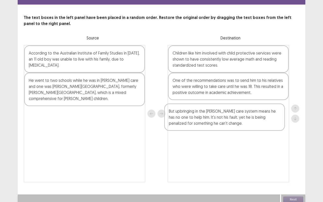
drag, startPoint x: 83, startPoint y: 68, endPoint x: 169, endPoint y: 107, distance: 94.0
click at [230, 125] on div "But upbringing in the [PERSON_NAME] care system means he has no one to help him…" at bounding box center [162, 113] width 276 height 137
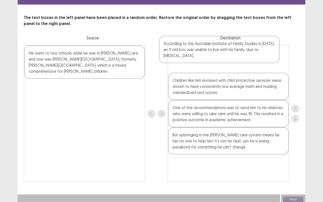
scroll to position [15, 0]
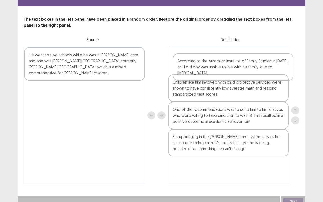
drag, startPoint x: 115, startPoint y: 66, endPoint x: 251, endPoint y: 75, distance: 136.0
click at [252, 73] on div "According to the Australian Institute of Family Studies in [DATE], an 11 old bo…" at bounding box center [162, 115] width 276 height 137
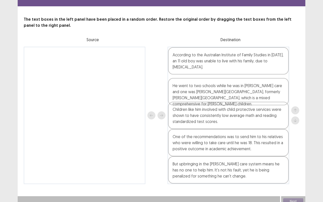
drag, startPoint x: 50, startPoint y: 65, endPoint x: 194, endPoint y: 96, distance: 147.3
click at [194, 96] on div "He went to two schools while he was in [PERSON_NAME] care and one was [PERSON_N…" at bounding box center [162, 115] width 276 height 137
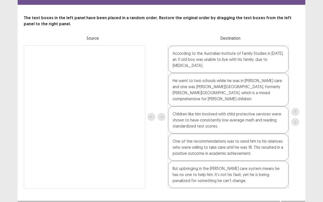
scroll to position [19, 0]
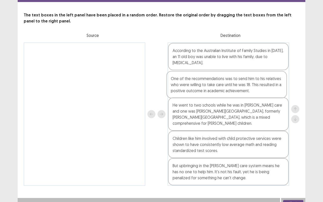
drag, startPoint x: 209, startPoint y: 146, endPoint x: 207, endPoint y: 85, distance: 60.9
click at [207, 85] on div "According to the Australian Institute of Family Studies in [DATE], an 11 old bo…" at bounding box center [229, 113] width 122 height 143
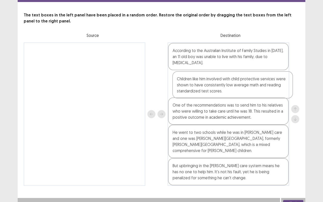
drag, startPoint x: 209, startPoint y: 147, endPoint x: 213, endPoint y: 94, distance: 52.5
click at [213, 90] on div "According to the Australian Institute of Family Studies in [DATE], an 11 old bo…" at bounding box center [229, 113] width 122 height 143
click at [291, 168] on button "Next" at bounding box center [293, 203] width 20 height 6
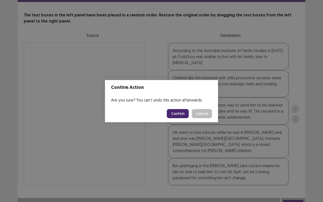
click at [182, 116] on button "Confirm" at bounding box center [178, 113] width 22 height 9
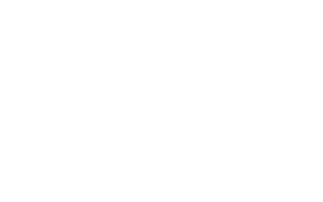
scroll to position [0, 0]
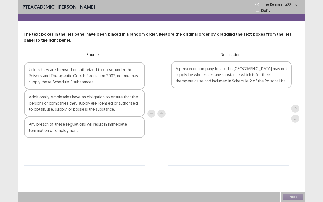
drag, startPoint x: 86, startPoint y: 110, endPoint x: 231, endPoint y: 83, distance: 148.3
click at [234, 80] on div "Unless they are licensed or authorized to do so, under the Poisons and Therapeu…" at bounding box center [162, 114] width 276 height 104
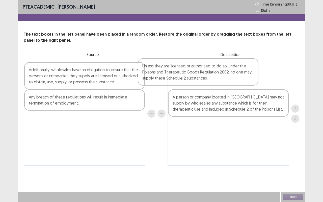
drag, startPoint x: 65, startPoint y: 79, endPoint x: 186, endPoint y: 71, distance: 121.3
click at [186, 71] on div "Unless they are licensed or authorized to do so, under the Poisons and Therapeu…" at bounding box center [162, 114] width 276 height 104
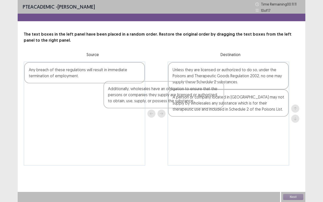
drag, startPoint x: 77, startPoint y: 84, endPoint x: 177, endPoint y: 104, distance: 102.1
click at [176, 104] on div "Additionally, wholesales have an obligation to ensure that the persons or compa…" at bounding box center [162, 114] width 276 height 104
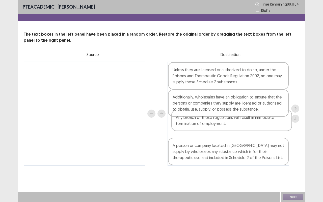
drag, startPoint x: 79, startPoint y: 73, endPoint x: 228, endPoint y: 121, distance: 156.3
click at [228, 121] on div "Any breach of these regulations will result in immediate termination of employm…" at bounding box center [162, 114] width 276 height 104
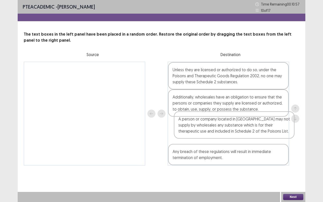
drag, startPoint x: 216, startPoint y: 152, endPoint x: 224, endPoint y: 129, distance: 24.4
click at [222, 122] on div "Unless they are licensed or authorized to do so, under the Poisons and Therapeu…" at bounding box center [229, 114] width 122 height 104
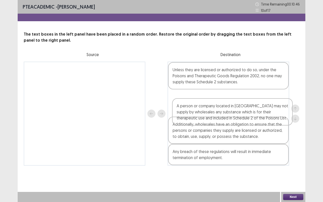
drag, startPoint x: 245, startPoint y: 142, endPoint x: 249, endPoint y: 119, distance: 22.8
click at [249, 119] on div "Unless they are licensed or authorized to do so, under the Poisons and Therapeu…" at bounding box center [229, 114] width 122 height 104
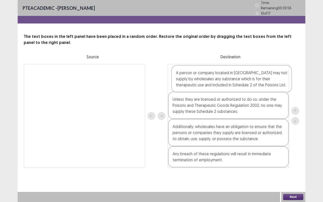
drag, startPoint x: 211, startPoint y: 105, endPoint x: 218, endPoint y: 79, distance: 26.7
click at [217, 75] on div "Unless they are licensed or authorized to do so, under the Poisons and Therapeu…" at bounding box center [229, 116] width 122 height 104
click at [295, 168] on button "Next" at bounding box center [293, 197] width 20 height 6
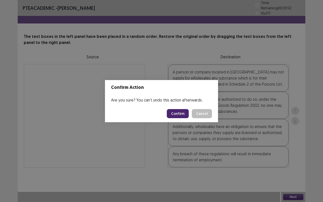
drag, startPoint x: 180, startPoint y: 110, endPoint x: 183, endPoint y: 110, distance: 2.6
click at [182, 110] on button "Confirm" at bounding box center [178, 113] width 22 height 9
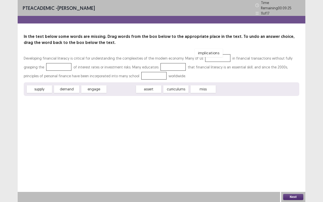
drag, startPoint x: 123, startPoint y: 88, endPoint x: 206, endPoint y: 62, distance: 86.8
drag, startPoint x: 209, startPoint y: 56, endPoint x: 46, endPoint y: 67, distance: 163.6
drag, startPoint x: 63, startPoint y: 87, endPoint x: 201, endPoint y: 54, distance: 141.1
drag, startPoint x: 123, startPoint y: 87, endPoint x: 53, endPoint y: 69, distance: 72.6
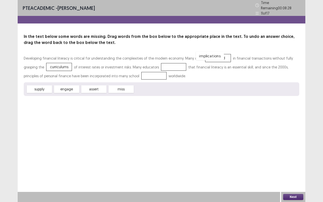
drag, startPoint x: 151, startPoint y: 88, endPoint x: 212, endPoint y: 55, distance: 69.5
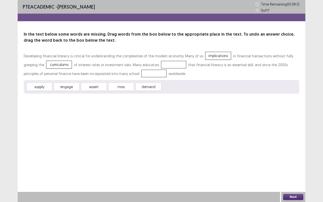
drag, startPoint x: 147, startPoint y: 89, endPoint x: 162, endPoint y: 66, distance: 28.1
click at [162, 65] on div "Developing financial literacy is critical for understanding the complexities of…" at bounding box center [162, 73] width 276 height 42
drag, startPoint x: 152, startPoint y: 88, endPoint x: 159, endPoint y: 58, distance: 30.8
click at [159, 63] on div "demand" at bounding box center [154, 67] width 28 height 8
drag, startPoint x: 149, startPoint y: 86, endPoint x: 156, endPoint y: 69, distance: 18.8
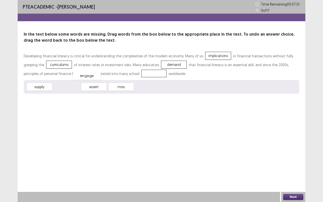
drag, startPoint x: 74, startPoint y: 88, endPoint x: 81, endPoint y: 78, distance: 12.8
click at [82, 78] on div "engage" at bounding box center [87, 75] width 28 height 8
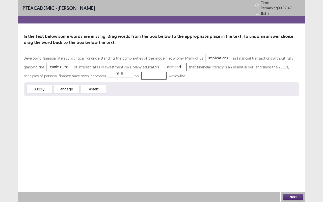
drag, startPoint x: 125, startPoint y: 89, endPoint x: 127, endPoint y: 78, distance: 11.2
click at [293, 168] on button "Next" at bounding box center [293, 197] width 20 height 6
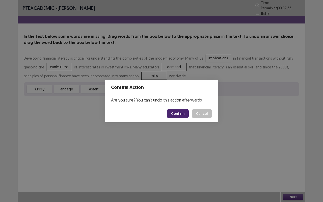
click at [180, 114] on button "Confirm" at bounding box center [178, 113] width 22 height 9
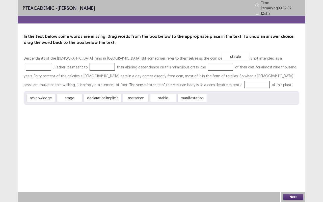
drag, startPoint x: 219, startPoint y: 99, endPoint x: 233, endPoint y: 60, distance: 40.9
drag, startPoint x: 66, startPoint y: 98, endPoint x: 152, endPoint y: 65, distance: 92.0
drag, startPoint x: 76, startPoint y: 97, endPoint x: 39, endPoint y: 66, distance: 47.4
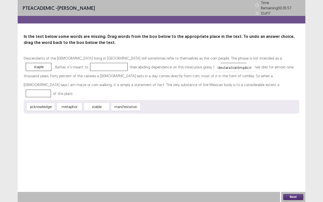
drag, startPoint x: 44, startPoint y: 66, endPoint x: 171, endPoint y: 67, distance: 126.3
drag, startPoint x: 67, startPoint y: 97, endPoint x: 169, endPoint y: 66, distance: 106.6
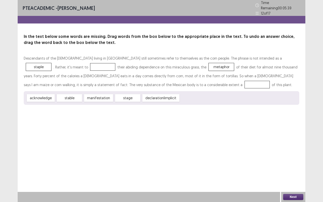
drag, startPoint x: 106, startPoint y: 90, endPoint x: 111, endPoint y: 85, distance: 6.6
click at [113, 82] on div "Descendants of the [DEMOGRAPHIC_DATA] living in [GEOGRAPHIC_DATA] still sometim…" at bounding box center [162, 79] width 276 height 51
drag, startPoint x: 102, startPoint y: 96, endPoint x: 114, endPoint y: 82, distance: 18.8
drag, startPoint x: 46, startPoint y: 97, endPoint x: 45, endPoint y: 65, distance: 31.6
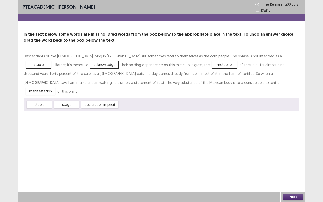
drag, startPoint x: 296, startPoint y: 192, endPoint x: 296, endPoint y: 198, distance: 6.1
click at [296, 168] on div "Next" at bounding box center [293, 197] width 24 height 10
click at [297, 168] on button "Next" at bounding box center [293, 197] width 20 height 6
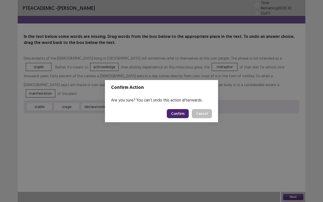
click at [184, 116] on button "Confirm" at bounding box center [178, 113] width 22 height 9
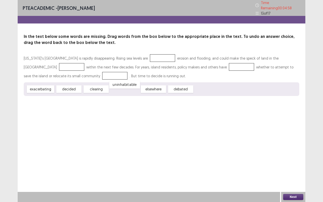
drag, startPoint x: 129, startPoint y: 86, endPoint x: 129, endPoint y: 81, distance: 4.8
click at [129, 81] on div "uninhabitable" at bounding box center [124, 84] width 31 height 8
drag, startPoint x: 133, startPoint y: 83, endPoint x: 148, endPoint y: 56, distance: 30.6
click at [148, 56] on div "[US_STATE]'s [GEOGRAPHIC_DATA] is rapidly disappearing. Rising sea levels are e…" at bounding box center [162, 75] width 276 height 42
drag, startPoint x: 120, startPoint y: 90, endPoint x: 142, endPoint y: 61, distance: 36.8
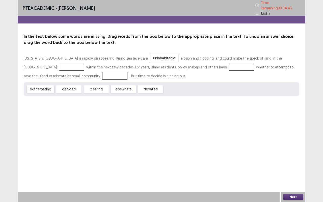
drag, startPoint x: 45, startPoint y: 89, endPoint x: 39, endPoint y: 69, distance: 20.8
click at [35, 68] on div "[US_STATE]'s [GEOGRAPHIC_DATA] is rapidly disappearing. Rising sea levels are u…" at bounding box center [162, 75] width 276 height 42
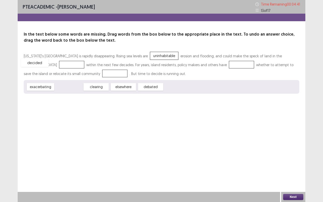
drag, startPoint x: 73, startPoint y: 87, endPoint x: 39, endPoint y: 63, distance: 41.5
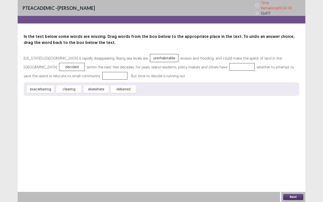
drag, startPoint x: 122, startPoint y: 88, endPoint x: 175, endPoint y: 69, distance: 56.0
click at [203, 59] on div "[US_STATE]'s [GEOGRAPHIC_DATA] is rapidly disappearing. Rising sea levels are u…" at bounding box center [162, 75] width 276 height 42
drag, startPoint x: 124, startPoint y: 86, endPoint x: 207, endPoint y: 63, distance: 85.6
drag, startPoint x: 92, startPoint y: 87, endPoint x: 60, endPoint y: 73, distance: 35.3
click at [299, 168] on button "Next" at bounding box center [293, 197] width 20 height 6
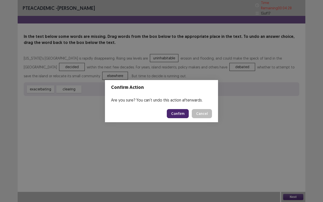
drag, startPoint x: 180, startPoint y: 118, endPoint x: 183, endPoint y: 113, distance: 5.9
click at [183, 113] on button "Confirm" at bounding box center [178, 113] width 22 height 9
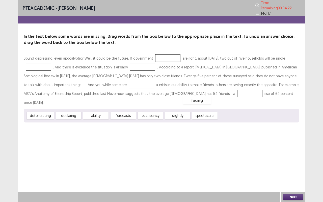
drag, startPoint x: 234, startPoint y: 105, endPoint x: 243, endPoint y: 115, distance: 13.6
click at [211, 105] on div "facing" at bounding box center [197, 100] width 28 height 8
drag, startPoint x: 149, startPoint y: 105, endPoint x: 166, endPoint y: 60, distance: 47.9
click at [162, 55] on div "Sound depressing, even apocalyptic? Well, it could be the future. If government…" at bounding box center [162, 88] width 276 height 69
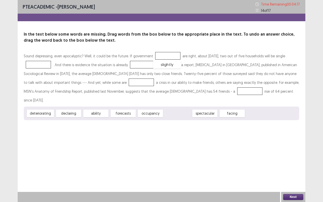
drag, startPoint x: 178, startPoint y: 105, endPoint x: 167, endPoint y: 56, distance: 50.1
drag, startPoint x: 68, startPoint y: 105, endPoint x: 74, endPoint y: 105, distance: 5.3
click at [87, 96] on div "Sound depressing, even apocalyptic? Well, it could be the future. If government…" at bounding box center [162, 86] width 276 height 69
drag, startPoint x: 71, startPoint y: 105, endPoint x: 171, endPoint y: 52, distance: 113.0
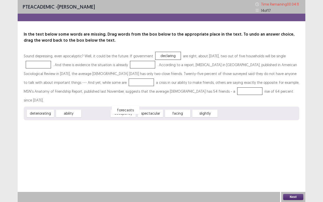
drag, startPoint x: 99, startPoint y: 105, endPoint x: 49, endPoint y: 123, distance: 53.7
click at [112, 114] on div "forecasts" at bounding box center [126, 110] width 28 height 8
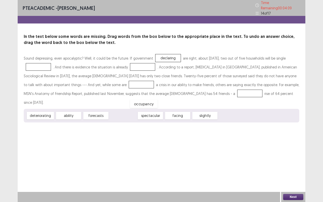
drag, startPoint x: 124, startPoint y: 107, endPoint x: 147, endPoint y: 95, distance: 25.7
drag, startPoint x: 75, startPoint y: 103, endPoint x: 136, endPoint y: 64, distance: 72.7
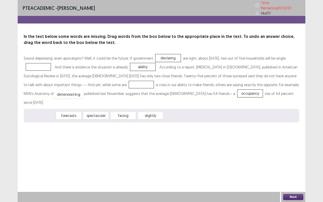
drag, startPoint x: 41, startPoint y: 106, endPoint x: 70, endPoint y: 85, distance: 35.5
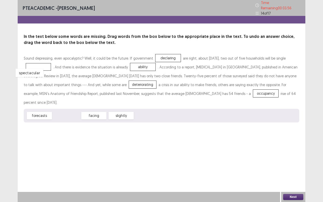
drag, startPoint x: 71, startPoint y: 105, endPoint x: 33, endPoint y: 62, distance: 56.9
click at [294, 168] on button "Next" at bounding box center [293, 197] width 20 height 6
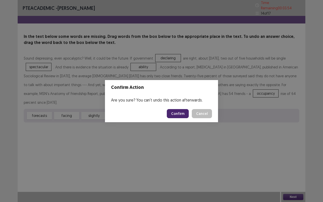
drag, startPoint x: 179, startPoint y: 110, endPoint x: 182, endPoint y: 114, distance: 4.2
click at [182, 114] on button "Confirm" at bounding box center [178, 113] width 22 height 9
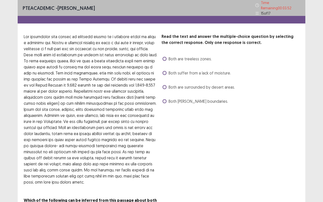
click at [167, 84] on label "Both are surrounded by desert areas." at bounding box center [199, 87] width 73 height 6
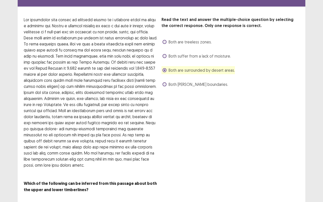
scroll to position [21, 0]
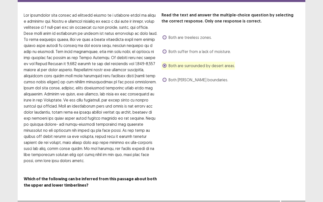
click at [291, 168] on button "Next" at bounding box center [293, 206] width 20 height 6
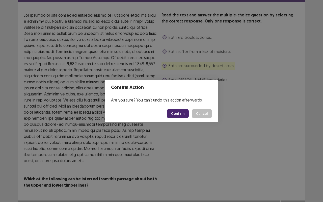
click at [176, 115] on button "Confirm" at bounding box center [178, 113] width 22 height 9
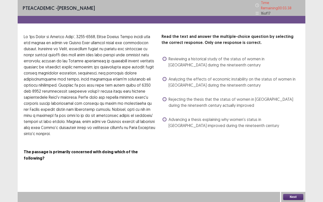
click at [162, 79] on div "Analyzing the effects of economic instability on the status of women in [GEOGRA…" at bounding box center [231, 82] width 138 height 14
click at [164, 76] on label "Analyzing the effects of economic instability on the status of women in [GEOGRA…" at bounding box center [231, 82] width 137 height 12
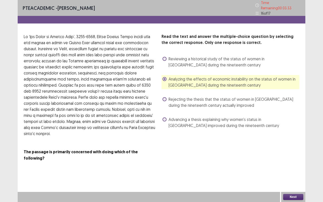
click at [293, 168] on button "Next" at bounding box center [293, 197] width 20 height 6
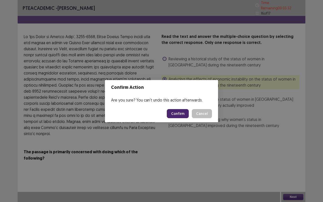
click at [183, 114] on button "Confirm" at bounding box center [178, 113] width 22 height 9
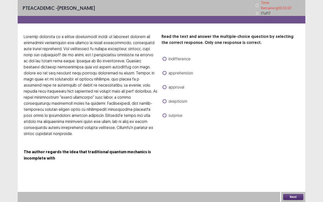
click at [166, 99] on span at bounding box center [165, 101] width 4 height 4
click at [290, 168] on button "Next" at bounding box center [293, 197] width 20 height 6
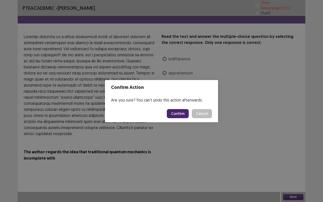
click at [181, 114] on button "Confirm" at bounding box center [178, 113] width 22 height 9
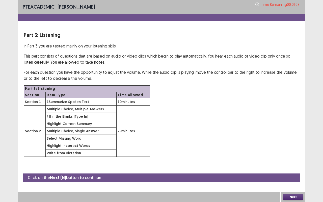
click at [314, 2] on div "PTE academic - [PERSON_NAME] Time Remaining 00 : 01 : 08 Part 3: Listening In P…" at bounding box center [161, 101] width 323 height 202
click at [293, 168] on button "Next" at bounding box center [293, 197] width 20 height 6
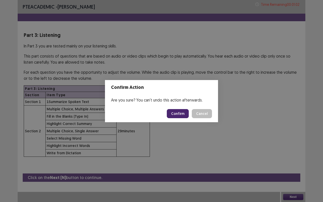
click at [187, 115] on button "Confirm" at bounding box center [178, 113] width 22 height 9
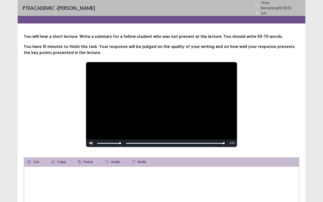
drag, startPoint x: 57, startPoint y: 186, endPoint x: 70, endPoint y: 182, distance: 13.7
click at [62, 168] on textarea at bounding box center [162, 194] width 276 height 56
type textarea "*"
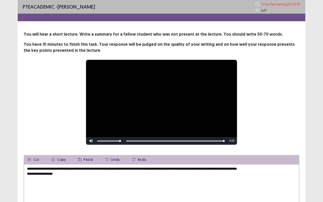
drag, startPoint x: 264, startPoint y: 170, endPoint x: 271, endPoint y: 172, distance: 7.2
click at [265, 168] on textarea "**********" at bounding box center [162, 192] width 276 height 56
click at [266, 167] on textarea "**********" at bounding box center [162, 192] width 276 height 56
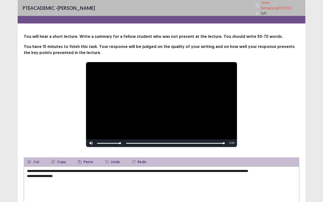
click at [62, 168] on textarea "**********" at bounding box center [162, 194] width 276 height 56
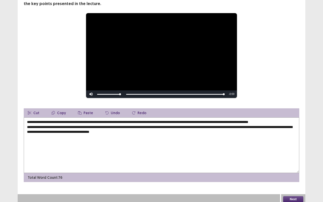
scroll to position [49, 0]
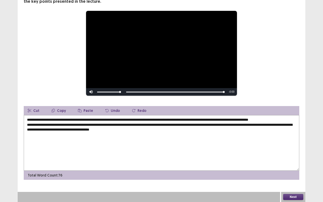
type textarea "**********"
click at [295, 168] on button "Next" at bounding box center [293, 197] width 20 height 6
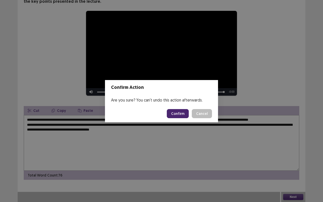
click at [181, 109] on button "Confirm" at bounding box center [178, 113] width 22 height 9
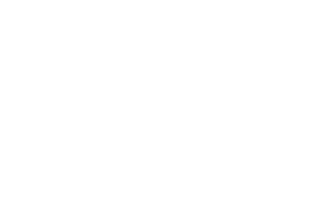
scroll to position [0, 0]
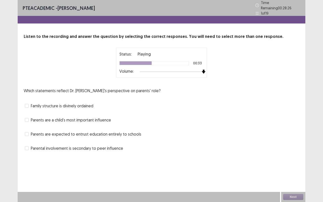
click at [204, 70] on div at bounding box center [172, 72] width 64 height 4
click at [197, 65] on div "Status: Playing 00:34 Volume:" at bounding box center [161, 62] width 84 height 23
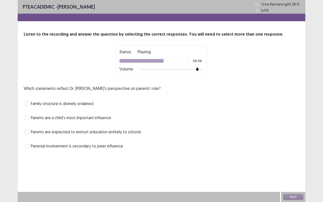
click at [26, 103] on span at bounding box center [27, 104] width 4 height 4
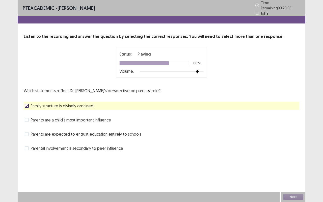
click at [28, 132] on span at bounding box center [27, 134] width 4 height 4
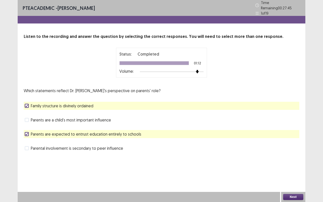
click at [286, 168] on button "Next" at bounding box center [293, 197] width 20 height 6
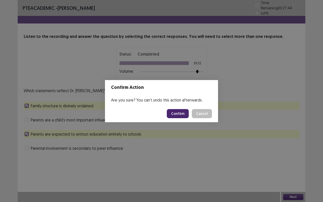
click at [169, 113] on button "Confirm" at bounding box center [178, 113] width 22 height 9
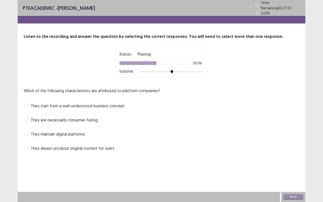
click at [27, 104] on span at bounding box center [27, 106] width 4 height 4
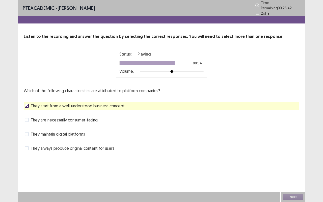
click at [32, 131] on span "They maintain digital platforms" at bounding box center [58, 134] width 54 height 6
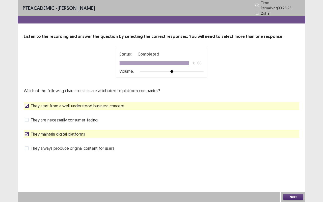
click at [294, 168] on button "Next" at bounding box center [293, 197] width 20 height 6
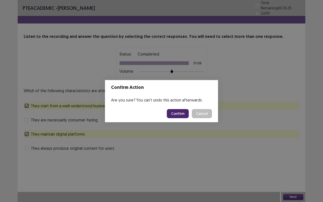
click at [187, 114] on button "Confirm" at bounding box center [178, 113] width 22 height 9
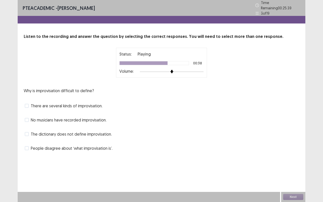
click at [26, 151] on div "PTE academic - [PERSON_NAME] Time Remaining 00 : 25 : 39 3 of 19 Listen to the …" at bounding box center [162, 81] width 288 height 162
click at [26, 149] on div "People disagree about ‘what improvisation is’." at bounding box center [162, 148] width 276 height 8
click at [27, 147] on span at bounding box center [27, 148] width 4 height 4
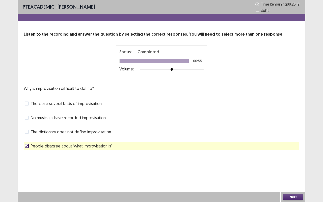
drag, startPoint x: 33, startPoint y: 104, endPoint x: 34, endPoint y: 107, distance: 3.0
click at [33, 105] on span "There are several kinds of improvisation." at bounding box center [67, 104] width 72 height 6
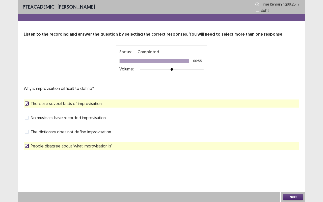
click at [299, 168] on button "Next" at bounding box center [293, 197] width 20 height 6
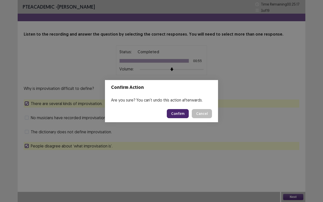
click at [188, 113] on button "Confirm" at bounding box center [178, 113] width 22 height 9
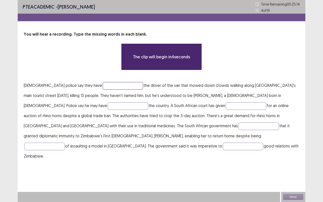
click at [108, 85] on input "text" at bounding box center [123, 86] width 40 height 8
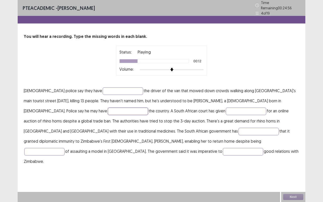
click at [108, 108] on input "text" at bounding box center [128, 112] width 40 height 8
type input "******"
click at [226, 108] on input "text" at bounding box center [246, 112] width 40 height 8
type input "****"
drag, startPoint x: 97, startPoint y: 128, endPoint x: 105, endPoint y: 129, distance: 7.8
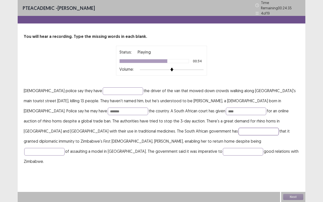
click at [239, 128] on input "text" at bounding box center [259, 132] width 40 height 8
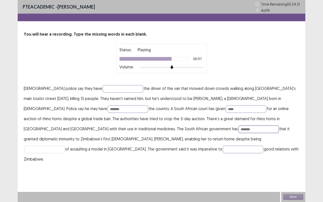
type input "*******"
click at [65, 146] on input "text" at bounding box center [44, 150] width 40 height 8
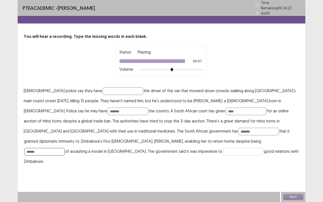
type input "******"
click at [223, 150] on input "text" at bounding box center [243, 152] width 40 height 8
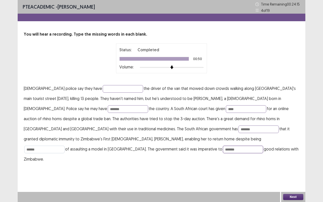
type input "*******"
drag, startPoint x: 89, startPoint y: 141, endPoint x: 95, endPoint y: 140, distance: 6.3
click at [65, 146] on input "******" at bounding box center [44, 150] width 40 height 8
click at [239, 130] on input "*******" at bounding box center [259, 130] width 40 height 8
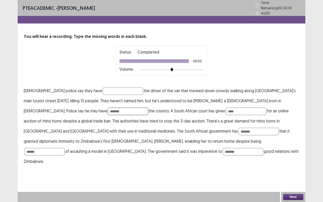
click at [108, 109] on input "******" at bounding box center [128, 112] width 40 height 8
click at [226, 108] on input "****" at bounding box center [246, 112] width 40 height 8
click at [226, 110] on input "****" at bounding box center [246, 112] width 40 height 8
type input "*"
type input "******"
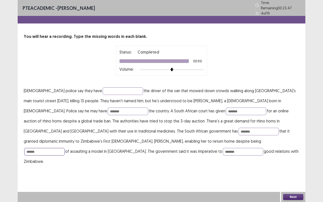
click at [65, 148] on input "******" at bounding box center [44, 152] width 40 height 8
click at [301, 168] on button "Next" at bounding box center [293, 197] width 20 height 6
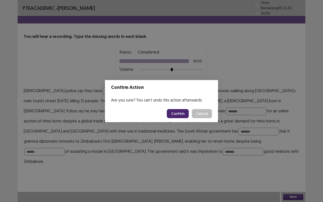
click at [180, 115] on button "Confirm" at bounding box center [178, 113] width 22 height 9
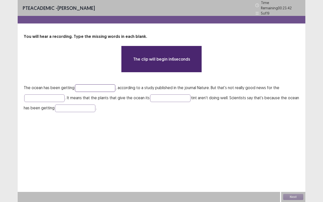
click at [85, 88] on input "text" at bounding box center [95, 88] width 40 height 8
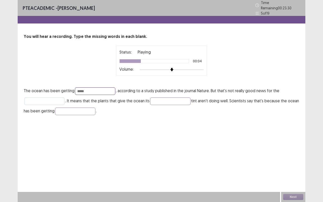
type input "****"
click at [48, 100] on input "text" at bounding box center [44, 102] width 40 height 8
type input "******"
click at [173, 98] on input "text" at bounding box center [170, 102] width 40 height 8
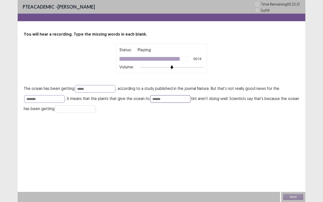
type input "******"
drag, startPoint x: 67, startPoint y: 109, endPoint x: 74, endPoint y: 109, distance: 6.6
click at [68, 109] on input "text" at bounding box center [75, 109] width 40 height 8
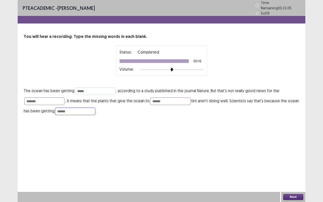
type input "******"
drag, startPoint x: 83, startPoint y: 89, endPoint x: 86, endPoint y: 90, distance: 2.9
click at [83, 89] on input "****" at bounding box center [95, 91] width 40 height 8
type input "****"
click at [159, 99] on input "******" at bounding box center [170, 102] width 40 height 8
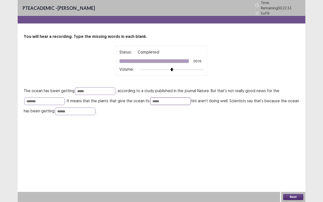
type input "*****"
click at [298, 168] on button "Next" at bounding box center [293, 197] width 20 height 6
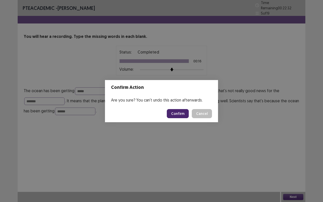
click at [180, 111] on button "Confirm" at bounding box center [178, 113] width 22 height 9
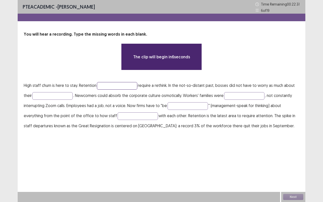
click at [130, 87] on input "text" at bounding box center [117, 86] width 40 height 8
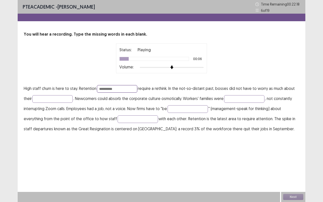
type input "**********"
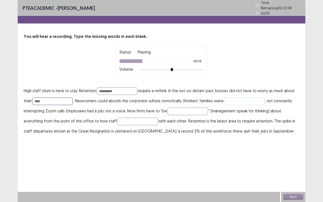
type input "****"
drag, startPoint x: 234, startPoint y: 97, endPoint x: 246, endPoint y: 102, distance: 12.8
click at [238, 98] on input "text" at bounding box center [244, 102] width 40 height 8
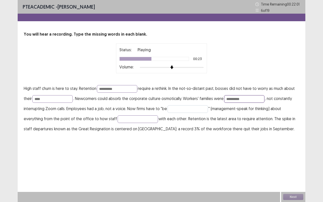
type input "**********"
click at [195, 109] on input "text" at bounding box center [188, 109] width 40 height 8
type input "**********"
drag, startPoint x: 137, startPoint y: 120, endPoint x: 140, endPoint y: 119, distance: 3.1
click at [140, 119] on input "text" at bounding box center [138, 119] width 40 height 8
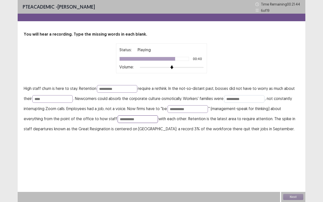
type input "**********"
click at [243, 97] on input "**********" at bounding box center [244, 99] width 40 height 8
type input "*********"
click at [121, 90] on input "**********" at bounding box center [117, 89] width 40 height 8
drag, startPoint x: 59, startPoint y: 99, endPoint x: 64, endPoint y: 105, distance: 7.9
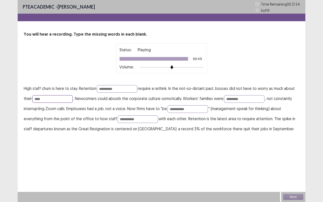
click at [59, 100] on input "****" at bounding box center [52, 99] width 40 height 8
type input "*****"
drag, startPoint x: 122, startPoint y: 175, endPoint x: 125, endPoint y: 177, distance: 3.6
click at [123, 168] on div "**********" at bounding box center [162, 101] width 288 height 202
click at [249, 98] on input "*********" at bounding box center [244, 99] width 40 height 8
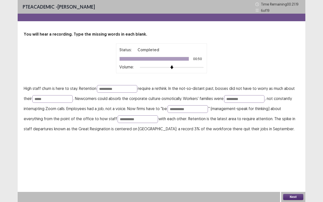
click at [300, 168] on button "Next" at bounding box center [293, 197] width 20 height 6
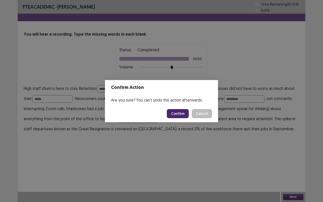
click at [181, 111] on button "Confirm" at bounding box center [178, 113] width 22 height 9
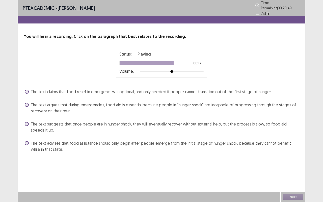
click at [31, 121] on span "The text suggests that once people are in hunger shock, they will eventually re…" at bounding box center [165, 127] width 269 height 12
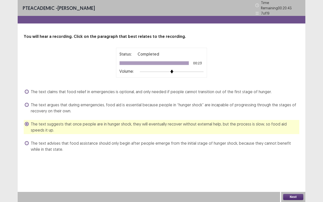
click at [295, 168] on div "Next" at bounding box center [293, 197] width 24 height 10
click at [300, 168] on button "Next" at bounding box center [293, 197] width 20 height 6
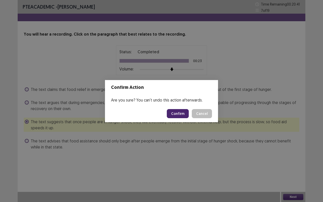
click at [185, 111] on button "Confirm" at bounding box center [178, 113] width 22 height 9
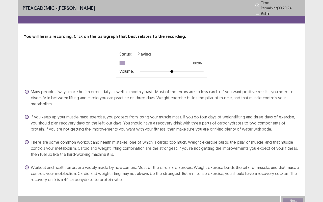
click at [33, 114] on span "If you keep up your muscle mass exercise, you protect from losing your muscle m…" at bounding box center [165, 123] width 269 height 18
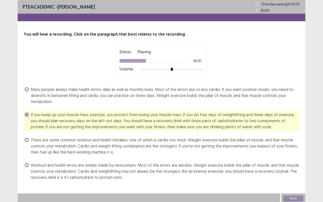
click at [38, 138] on span "There are some common workout and health mistakes, one of which is cardio too m…" at bounding box center [165, 146] width 269 height 18
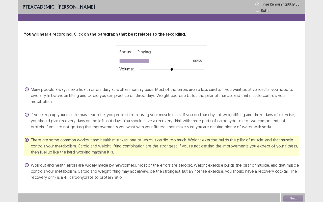
click at [32, 117] on span "If you keep up your muscle mass exercise, you protect from losing your muscle m…" at bounding box center [165, 121] width 269 height 18
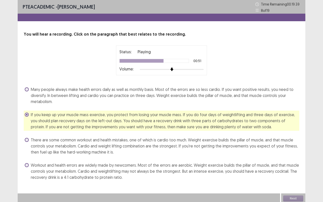
click at [25, 90] on span at bounding box center [27, 89] width 4 height 4
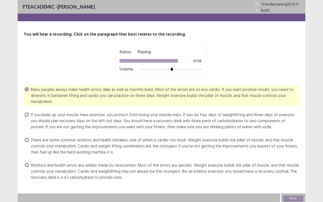
scroll to position [1, 0]
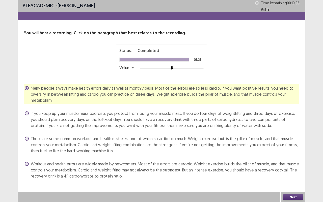
click at [289, 168] on button "Next" at bounding box center [293, 197] width 20 height 6
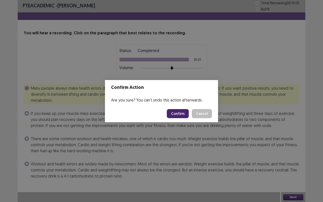
click at [179, 118] on footer "Confirm Cancel" at bounding box center [161, 113] width 113 height 17
click at [178, 118] on footer "Confirm Cancel" at bounding box center [161, 113] width 113 height 17
click at [177, 116] on button "Confirm" at bounding box center [178, 113] width 22 height 9
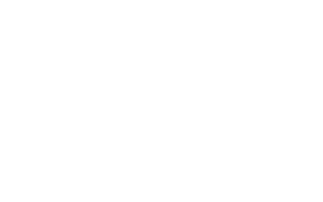
scroll to position [0, 0]
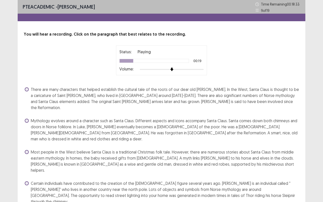
click at [33, 89] on span "There are many characters that helped establish the cultural tale of the roots …" at bounding box center [165, 98] width 269 height 24
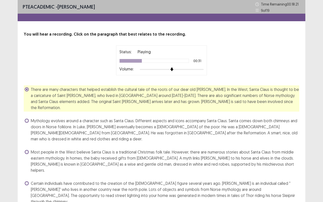
click at [31, 149] on span "Most people in the West believe Santa Claus is a traditional Christmas folk tal…" at bounding box center [165, 161] width 269 height 24
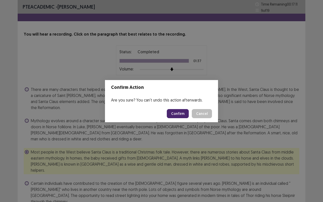
click at [186, 116] on button "Confirm" at bounding box center [178, 113] width 22 height 9
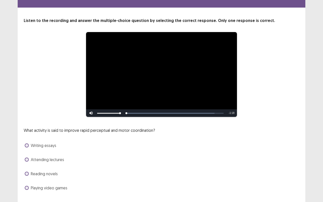
scroll to position [25, 0]
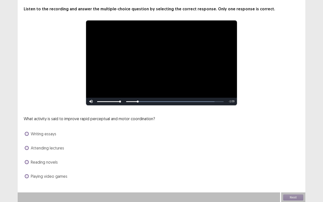
click at [35, 168] on span "Playing video games" at bounding box center [49, 176] width 37 height 6
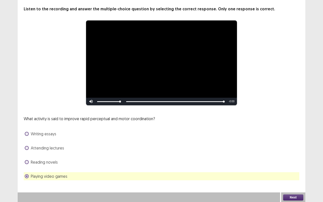
click at [292, 168] on button "Next" at bounding box center [293, 198] width 20 height 6
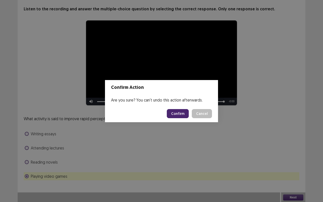
click at [181, 114] on button "Confirm" at bounding box center [178, 113] width 22 height 9
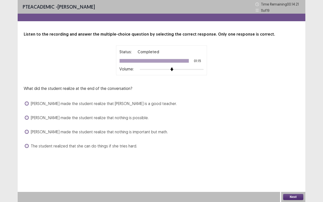
click at [35, 132] on span "[PERSON_NAME] made the student realize that nothing is important but math." at bounding box center [99, 132] width 137 height 6
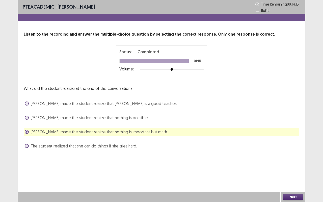
drag, startPoint x: 44, startPoint y: 116, endPoint x: 52, endPoint y: 116, distance: 7.8
click at [49, 116] on span "[PERSON_NAME] made the student realize that nothing is possible." at bounding box center [90, 118] width 118 height 6
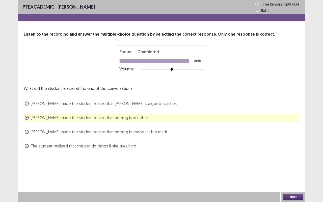
click at [290, 168] on div "Next" at bounding box center [293, 197] width 24 height 10
click at [293, 168] on div "Next" at bounding box center [293, 197] width 24 height 10
click at [290, 168] on button "Next" at bounding box center [293, 197] width 20 height 6
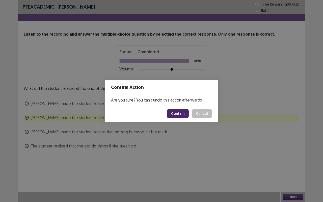
click at [188, 111] on button "Confirm" at bounding box center [178, 113] width 22 height 9
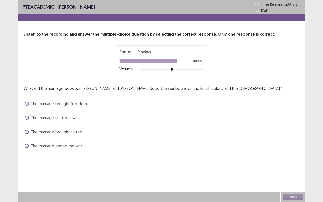
click at [29, 146] on label "The marriage ended the war." at bounding box center [54, 146] width 58 height 6
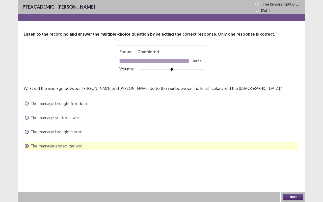
click at [45, 131] on span "The marriage brought hatred." at bounding box center [57, 132] width 53 height 6
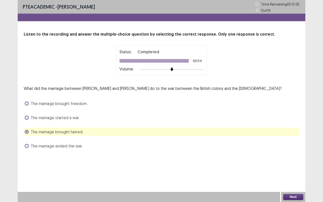
click at [293, 168] on button "Next" at bounding box center [293, 197] width 20 height 6
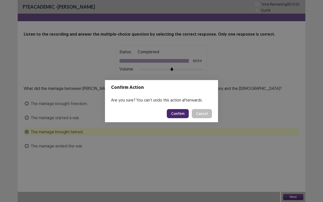
click at [175, 112] on button "Confirm" at bounding box center [178, 113] width 22 height 9
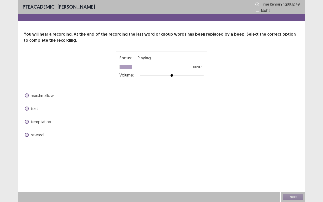
click at [30, 95] on label "marshmallow" at bounding box center [39, 95] width 29 height 6
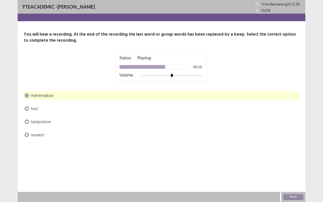
click at [28, 135] on span at bounding box center [27, 135] width 4 height 4
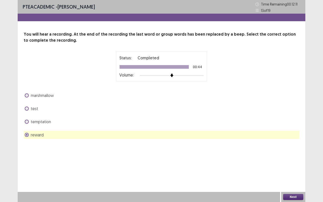
click at [299, 168] on button "Next" at bounding box center [293, 197] width 20 height 6
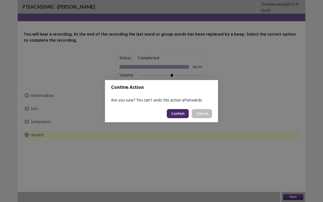
click at [173, 110] on button "Confirm" at bounding box center [178, 113] width 22 height 9
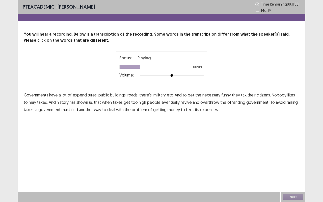
drag, startPoint x: 225, startPoint y: 95, endPoint x: 231, endPoint y: 98, distance: 6.6
click at [225, 95] on span "funny" at bounding box center [227, 95] width 10 height 6
click at [29, 104] on span "may" at bounding box center [32, 102] width 7 height 6
drag, startPoint x: 181, startPoint y: 103, endPoint x: 193, endPoint y: 106, distance: 12.1
click at [182, 103] on span "revive" at bounding box center [186, 102] width 11 height 6
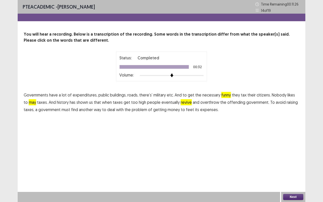
click at [187, 111] on span "feet" at bounding box center [190, 110] width 8 height 6
click at [295, 168] on button "Next" at bounding box center [293, 197] width 20 height 6
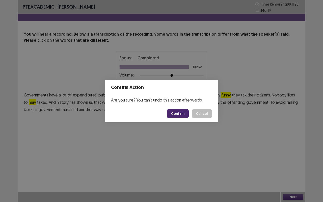
click at [182, 115] on button "Confirm" at bounding box center [178, 113] width 22 height 9
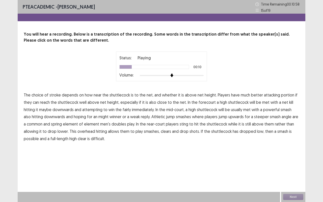
drag, startPoint x: 280, startPoint y: 96, endPoint x: 283, endPoint y: 96, distance: 2.8
click at [281, 96] on span "portion" at bounding box center [287, 95] width 13 height 6
click at [47, 109] on span "maybe" at bounding box center [45, 110] width 12 height 6
drag, startPoint x: 232, startPoint y: 117, endPoint x: 238, endPoint y: 119, distance: 6.8
click at [232, 117] on span "upwards" at bounding box center [236, 117] width 15 height 6
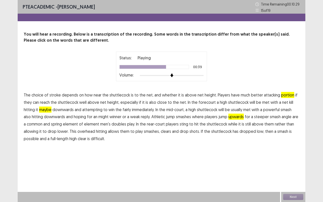
click at [35, 124] on span "common" at bounding box center [35, 124] width 16 height 6
drag, startPoint x: 33, startPoint y: 132, endPoint x: 45, endPoint y: 132, distance: 12.2
click at [34, 132] on span "allowing" at bounding box center [31, 131] width 15 height 6
drag, startPoint x: 33, startPoint y: 140, endPoint x: 41, endPoint y: 142, distance: 8.3
click at [33, 139] on span "possible" at bounding box center [31, 139] width 15 height 6
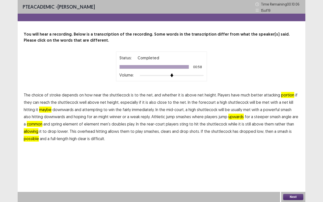
click at [293, 168] on button "Next" at bounding box center [293, 197] width 20 height 6
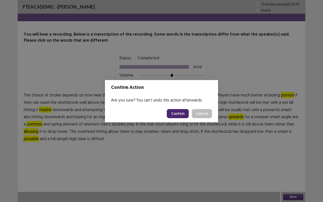
click at [177, 110] on button "Confirm" at bounding box center [178, 113] width 22 height 9
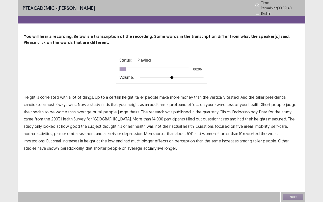
drag, startPoint x: 228, startPoint y: 93, endPoint x: 238, endPoint y: 98, distance: 10.4
click at [231, 94] on span "tested." at bounding box center [233, 97] width 13 height 6
drag, startPoint x: 194, startPoint y: 101, endPoint x: 204, endPoint y: 105, distance: 10.6
click at [194, 102] on span "effect" at bounding box center [194, 105] width 12 height 6
drag, startPoint x: 218, startPoint y: 100, endPoint x: 240, endPoint y: 106, distance: 22.6
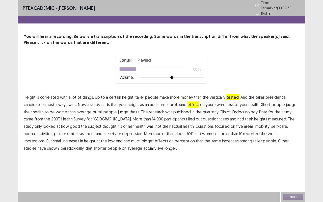
click at [223, 102] on span "awareness" at bounding box center [224, 105] width 19 height 6
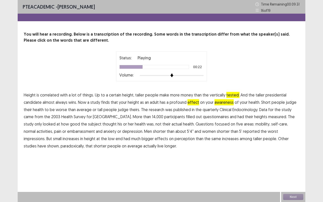
click at [211, 109] on span "quarterly" at bounding box center [211, 110] width 16 height 6
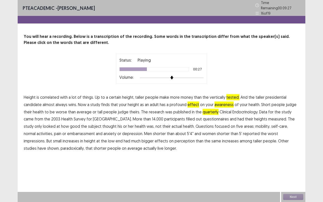
click at [32, 116] on span "came" at bounding box center [29, 119] width 10 height 6
click at [67, 131] on span "embarrassment" at bounding box center [81, 134] width 28 height 6
drag, startPoint x: 34, startPoint y: 147, endPoint x: 40, endPoint y: 148, distance: 5.6
click at [61, 146] on span "paradoxically," at bounding box center [73, 148] width 24 height 6
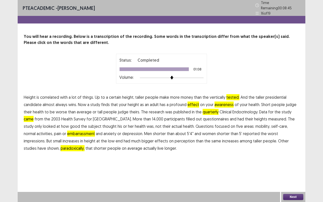
click at [295, 168] on button "Next" at bounding box center [293, 197] width 20 height 6
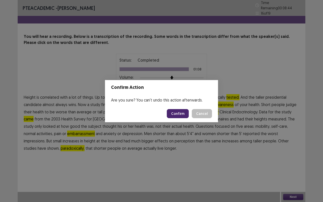
click at [178, 112] on button "Confirm" at bounding box center [178, 113] width 22 height 9
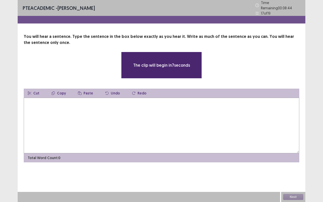
drag, startPoint x: 146, startPoint y: 123, endPoint x: 146, endPoint y: 127, distance: 4.6
click at [147, 125] on textarea at bounding box center [162, 126] width 276 height 56
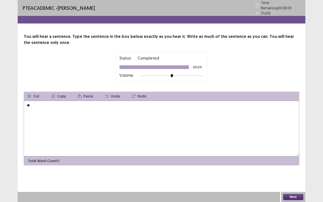
type textarea "*"
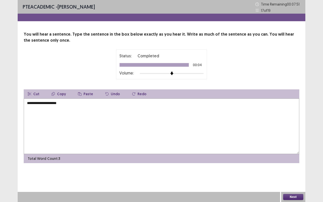
drag, startPoint x: 63, startPoint y: 103, endPoint x: 77, endPoint y: 122, distance: 23.8
click at [64, 103] on textarea "**********" at bounding box center [162, 127] width 276 height 56
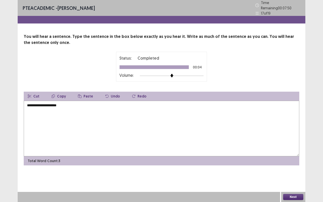
drag, startPoint x: 64, startPoint y: 110, endPoint x: 64, endPoint y: 104, distance: 6.1
click at [64, 109] on textarea "**********" at bounding box center [162, 129] width 276 height 56
drag, startPoint x: 62, startPoint y: 102, endPoint x: 64, endPoint y: 105, distance: 3.6
click at [62, 102] on textarea "**********" at bounding box center [162, 129] width 276 height 56
click at [97, 106] on textarea "**********" at bounding box center [162, 129] width 276 height 56
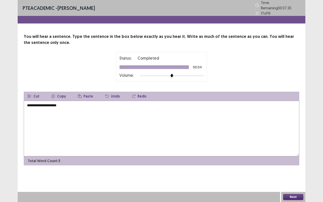
click at [93, 106] on textarea "**********" at bounding box center [162, 129] width 276 height 56
click at [72, 105] on textarea "**********" at bounding box center [162, 129] width 276 height 56
click at [97, 107] on textarea "**********" at bounding box center [162, 129] width 276 height 56
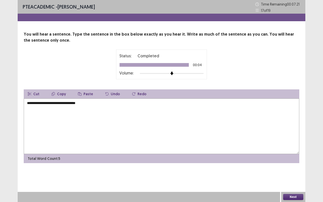
type textarea "**********"
click at [293, 168] on button "Next" at bounding box center [293, 197] width 20 height 6
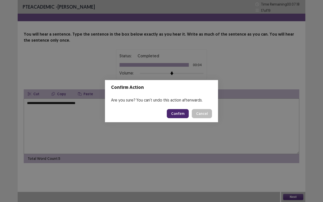
click at [182, 115] on button "Confirm" at bounding box center [178, 113] width 22 height 9
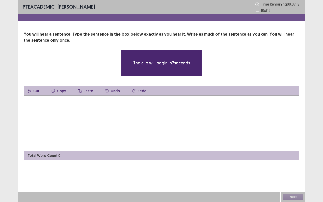
drag, startPoint x: 95, startPoint y: 119, endPoint x: 111, endPoint y: 120, distance: 15.4
click at [96, 119] on textarea at bounding box center [162, 123] width 276 height 56
type textarea "*"
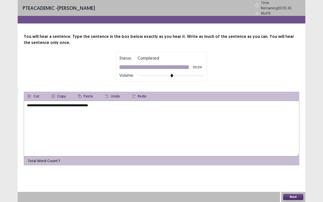
type textarea "**********"
click at [297, 168] on button "Next" at bounding box center [293, 197] width 20 height 6
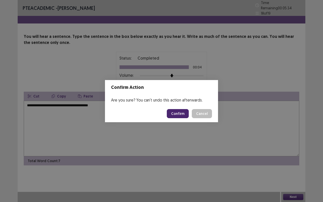
click at [204, 113] on button "Cancel" at bounding box center [202, 113] width 20 height 9
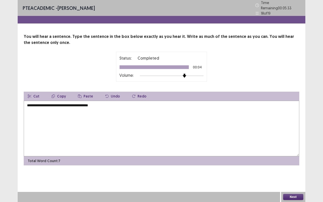
click at [184, 74] on div at bounding box center [172, 76] width 64 height 4
click at [197, 74] on div at bounding box center [172, 76] width 64 height 4
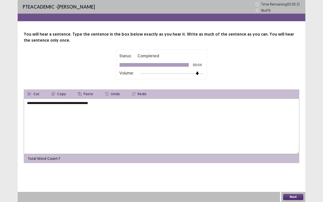
click at [296, 168] on button "Next" at bounding box center [293, 197] width 20 height 6
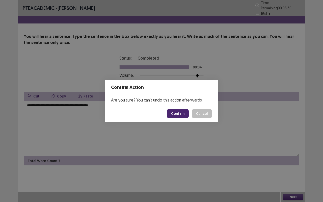
click at [181, 112] on button "Confirm" at bounding box center [178, 113] width 22 height 9
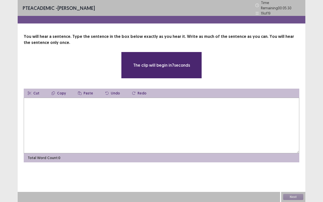
click at [120, 146] on textarea at bounding box center [162, 126] width 276 height 56
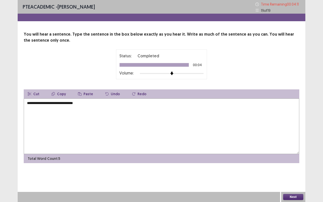
type textarea "**********"
drag, startPoint x: 298, startPoint y: 201, endPoint x: 295, endPoint y: 200, distance: 3.0
click at [296, 168] on div "Next" at bounding box center [293, 197] width 24 height 10
click at [296, 168] on button "Next" at bounding box center [293, 197] width 20 height 6
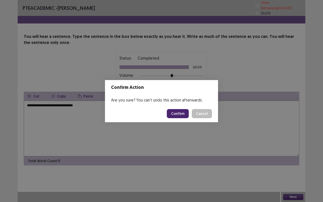
click at [185, 111] on button "Confirm" at bounding box center [178, 113] width 22 height 9
